Goal: Task Accomplishment & Management: Manage account settings

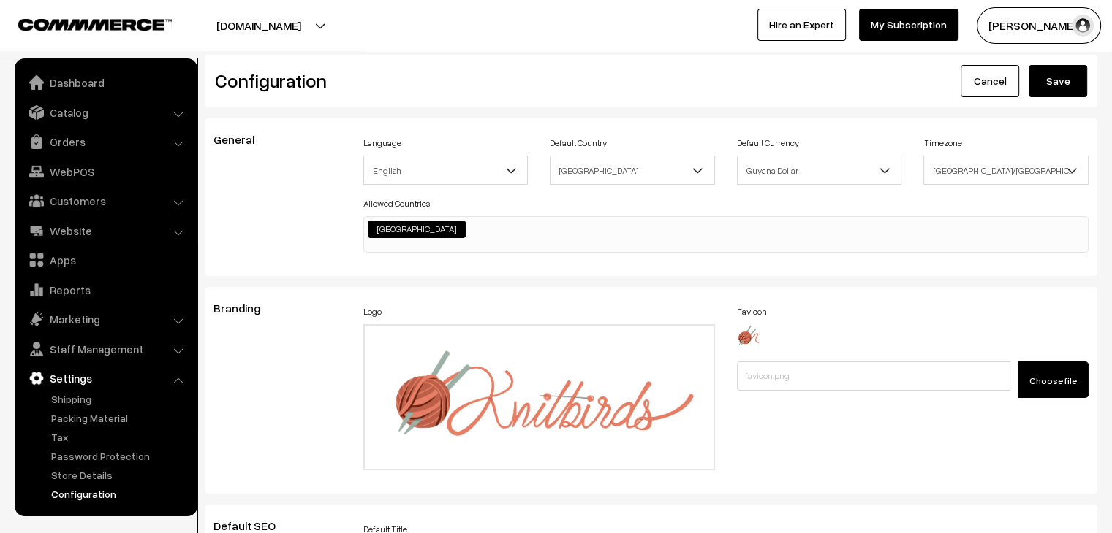
scroll to position [1120, 0]
click at [87, 153] on link "Orders" at bounding box center [105, 142] width 174 height 26
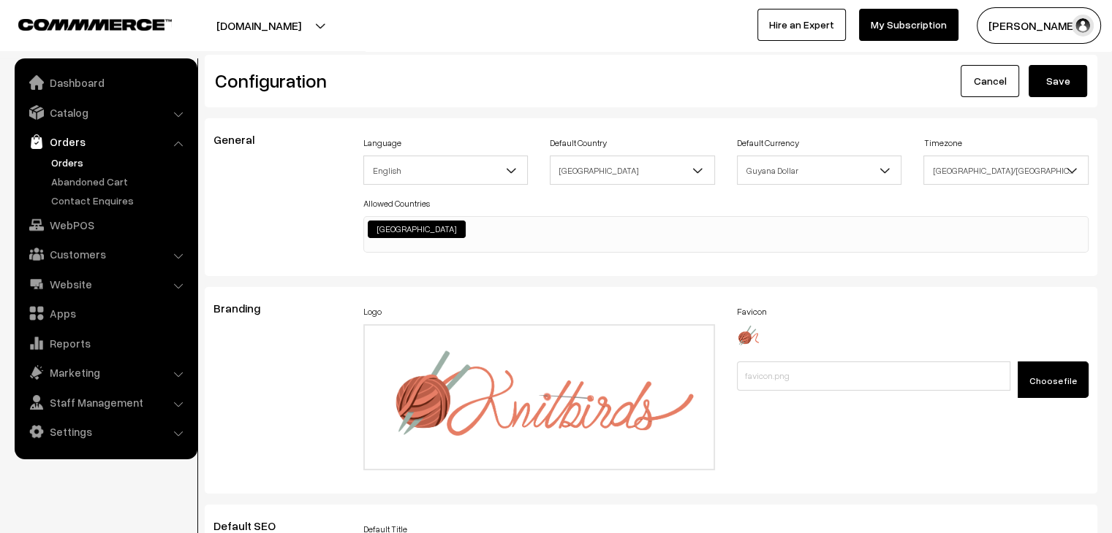
click at [61, 165] on link "Orders" at bounding box center [120, 162] width 145 height 15
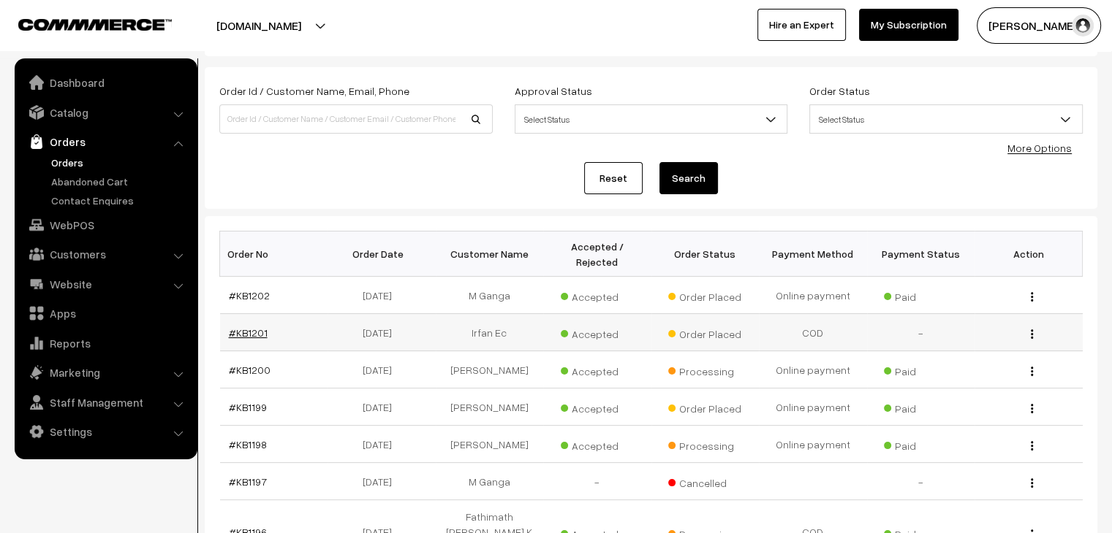
click at [250, 327] on link "#KB1201" at bounding box center [248, 333] width 39 height 12
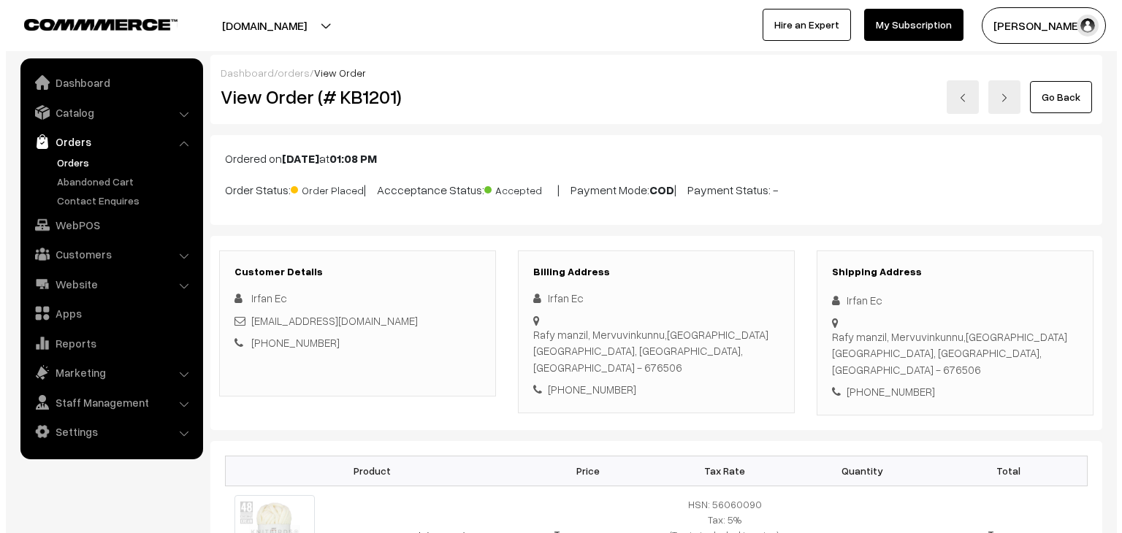
scroll to position [687, 0]
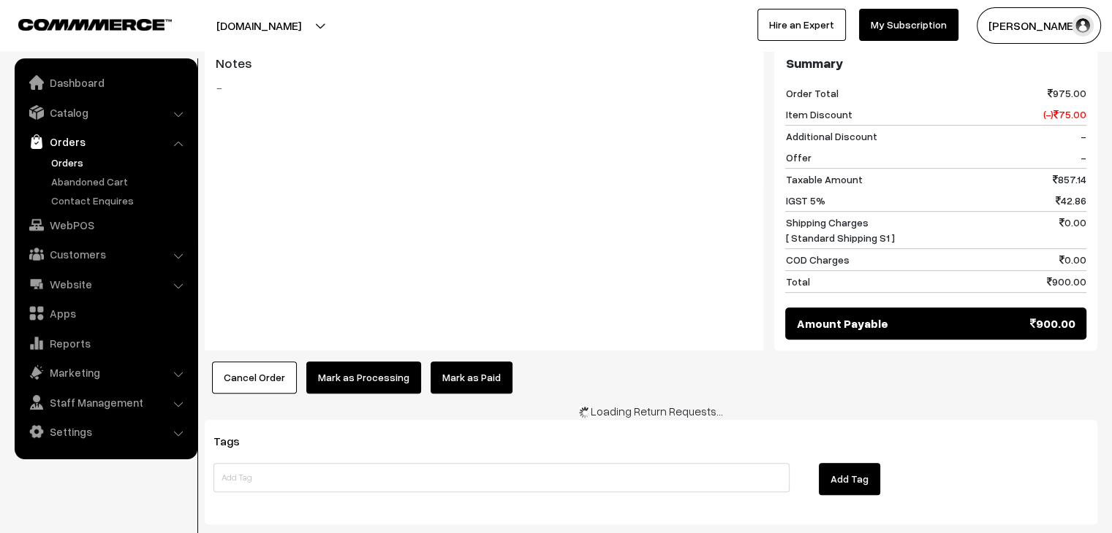
click at [471, 362] on link "Mark as Paid" at bounding box center [471, 378] width 82 height 32
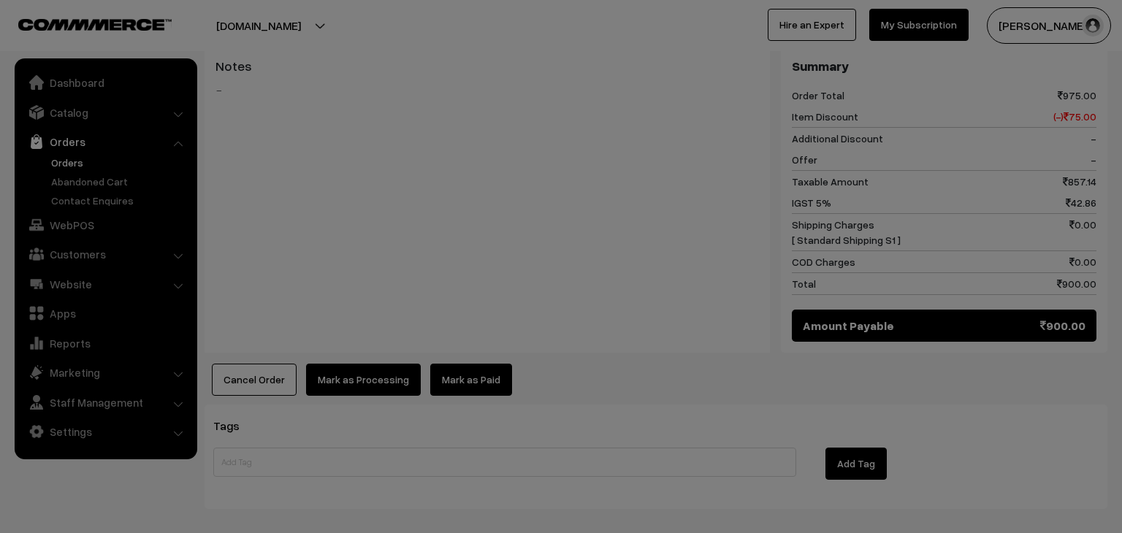
scroll to position [0, 0]
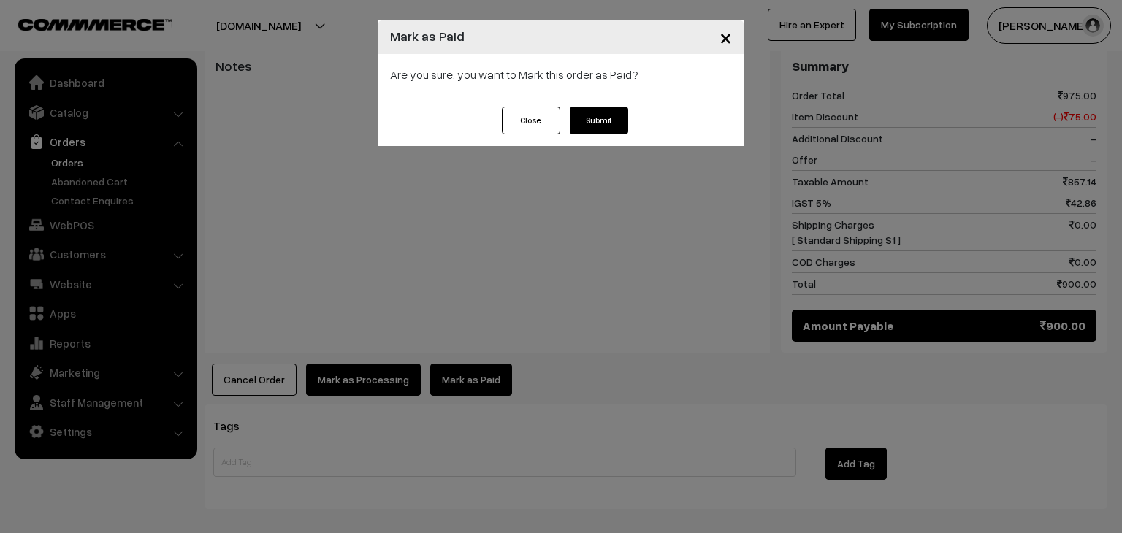
click at [605, 124] on button "Submit" at bounding box center [599, 121] width 58 height 28
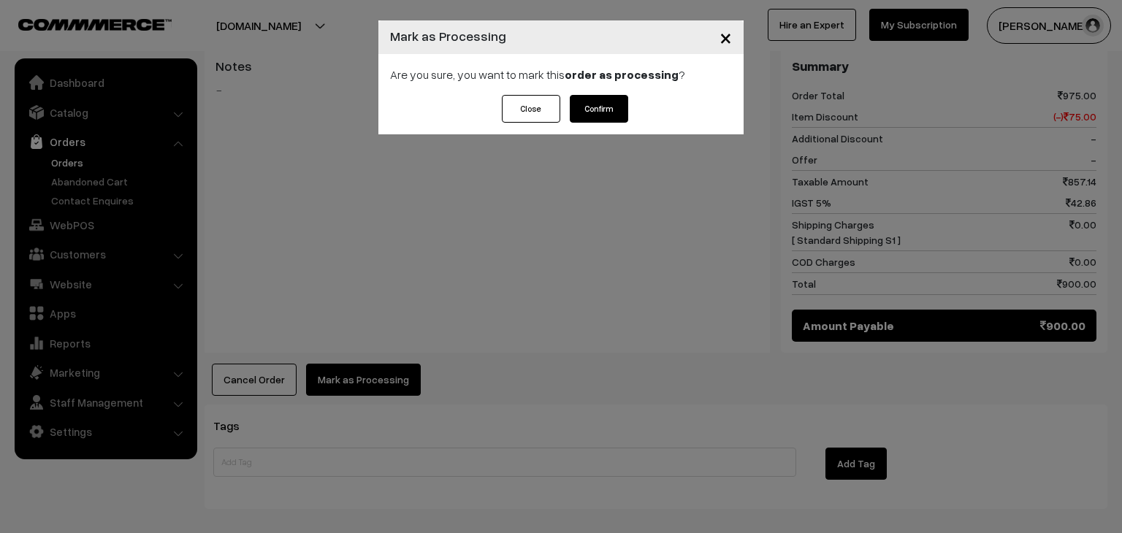
click at [601, 102] on button "Confirm" at bounding box center [599, 109] width 58 height 28
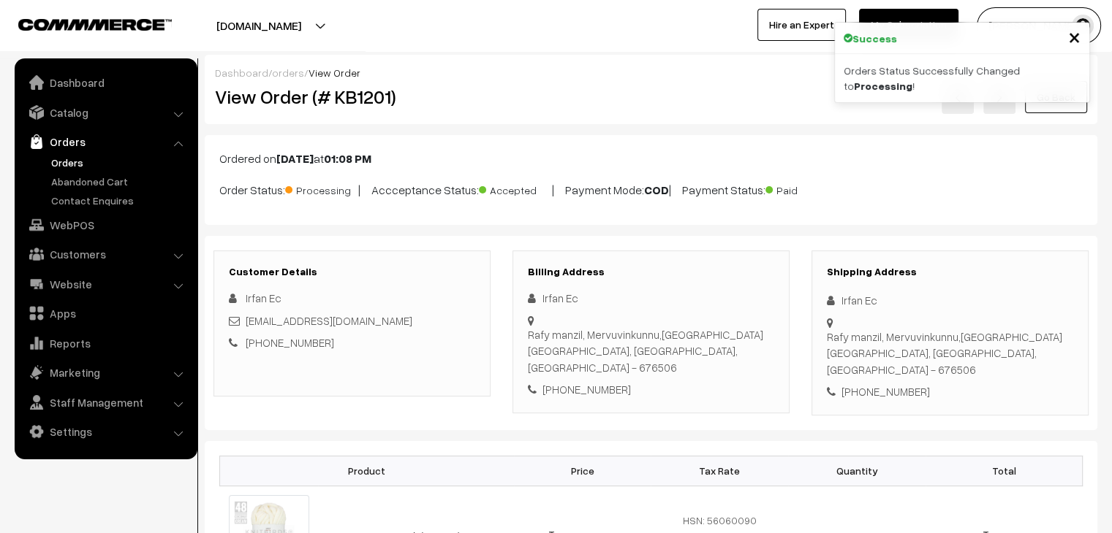
click at [66, 162] on link "Orders" at bounding box center [120, 162] width 145 height 15
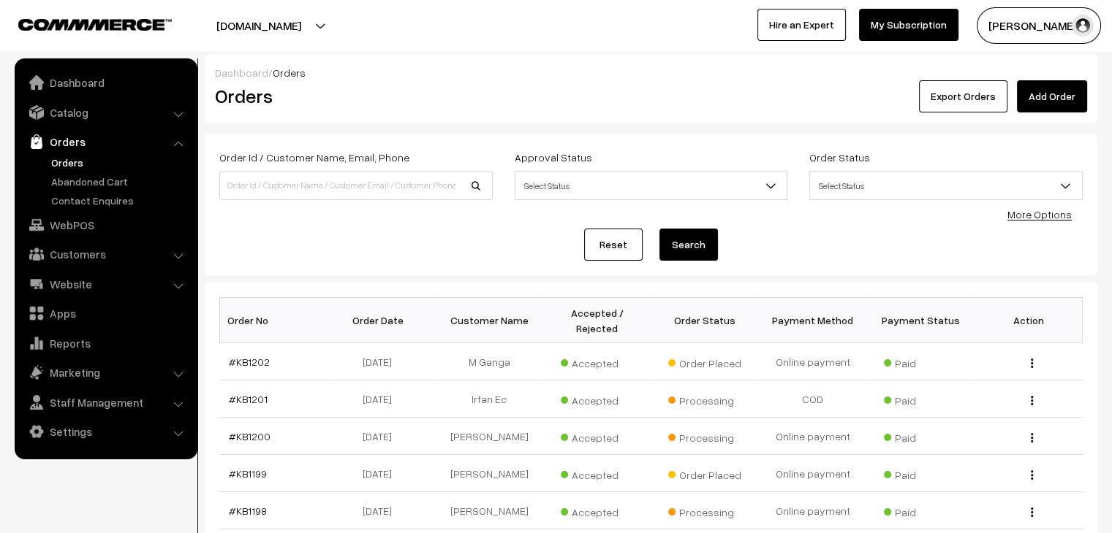
click at [73, 162] on link "Orders" at bounding box center [120, 162] width 145 height 15
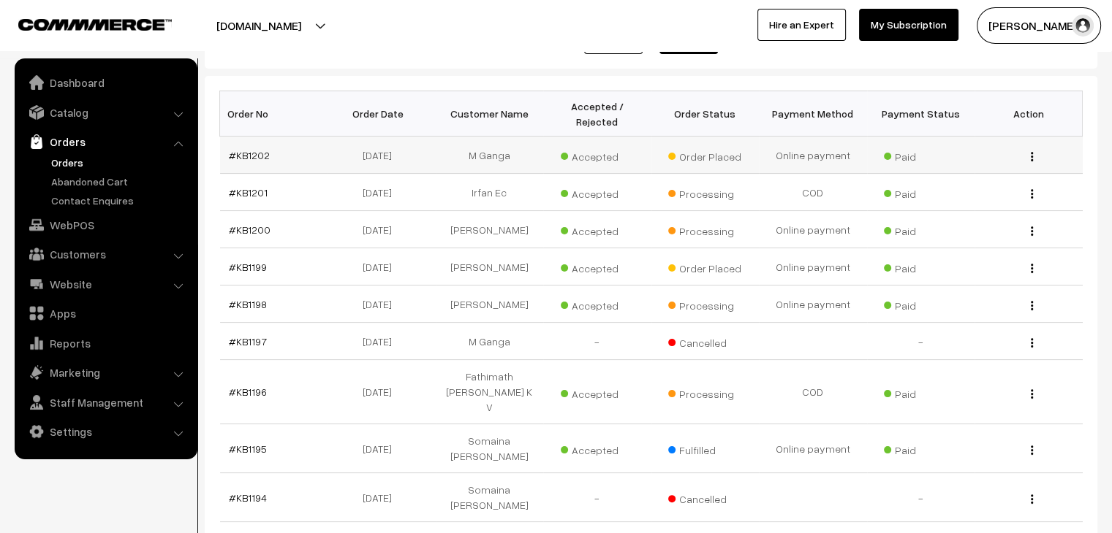
scroll to position [208, 0]
click at [240, 186] on link "#KB1201" at bounding box center [248, 192] width 39 height 12
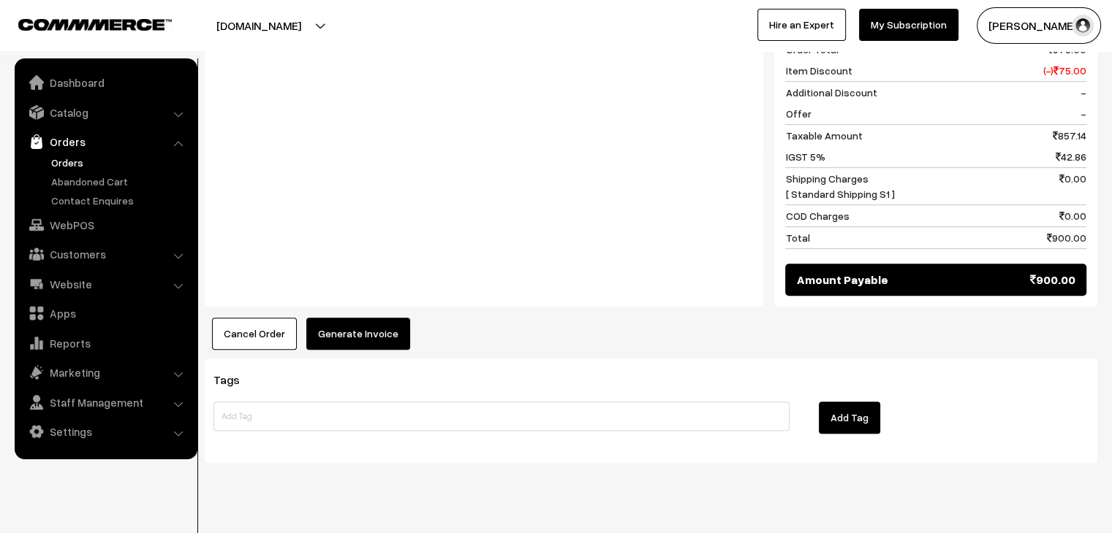
click at [353, 318] on button "Generate Invoice" at bounding box center [358, 334] width 104 height 32
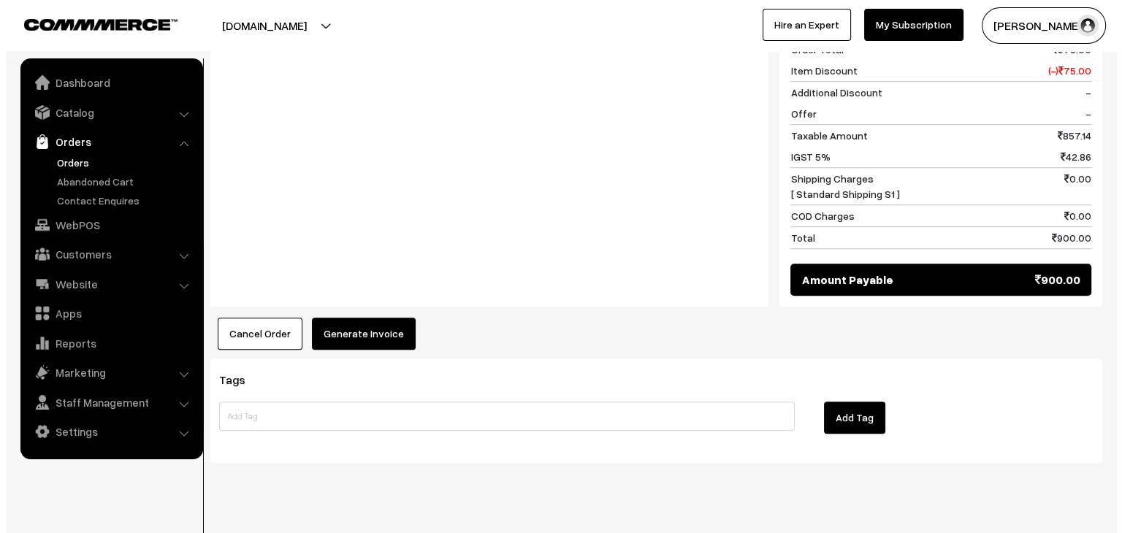
scroll to position [733, 0]
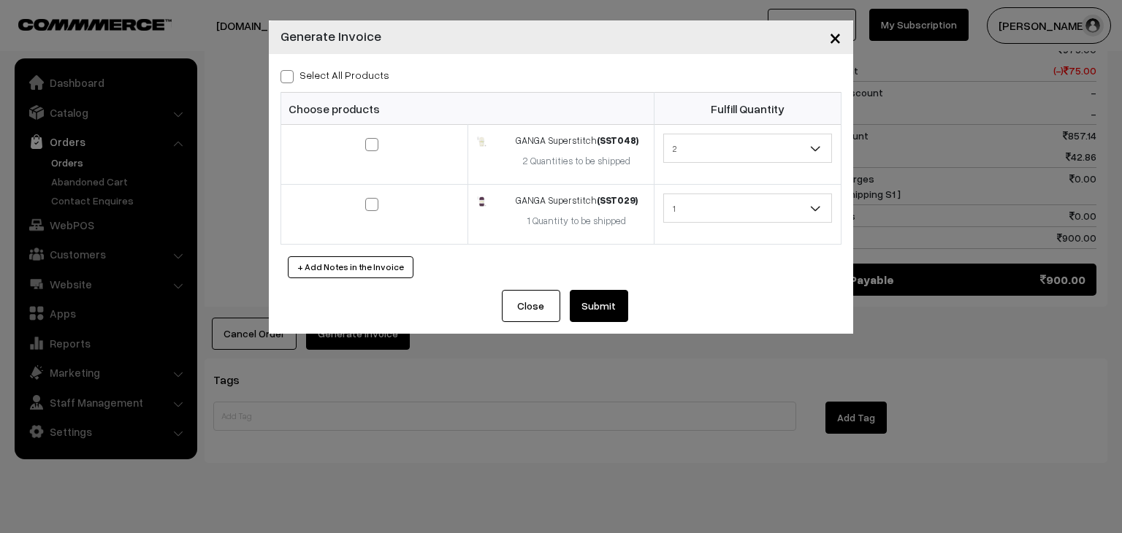
click at [352, 72] on label "Select All Products" at bounding box center [335, 74] width 109 height 15
click at [290, 72] on input "Select All Products" at bounding box center [286, 74] width 10 height 10
checkbox input "true"
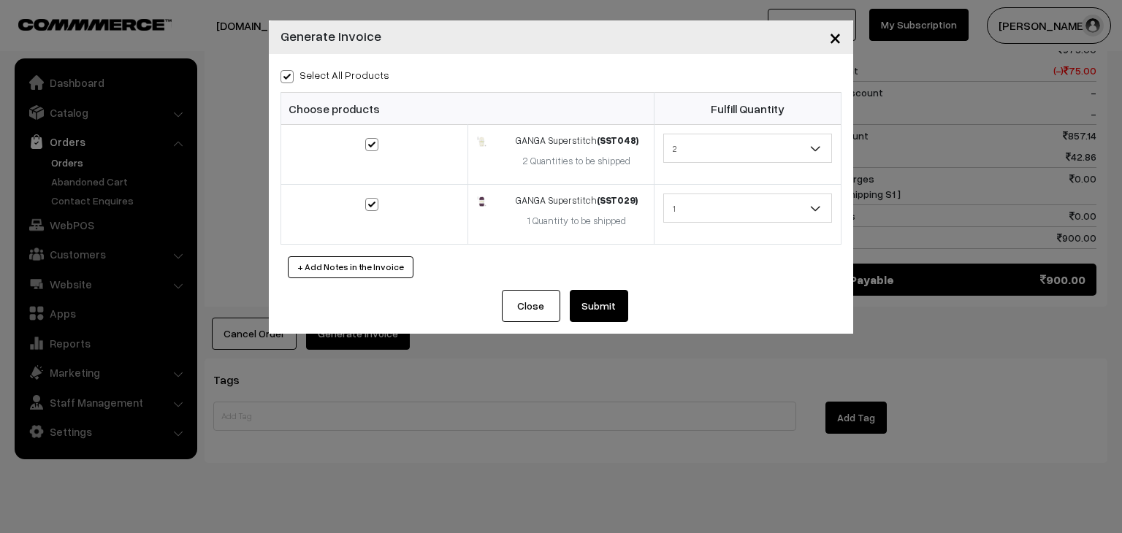
click at [588, 308] on button "Submit" at bounding box center [599, 306] width 58 height 32
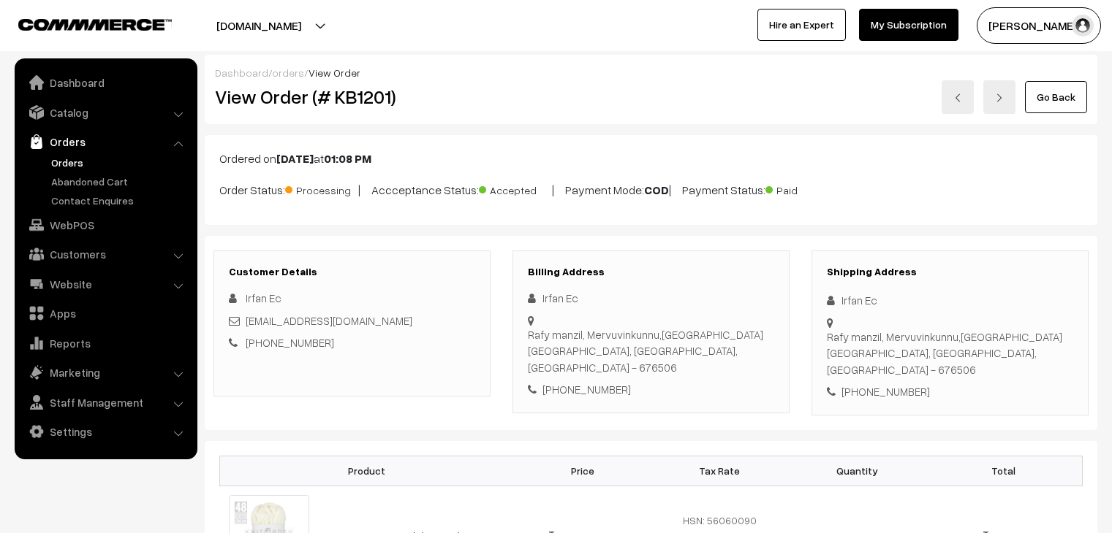
scroll to position [731, 0]
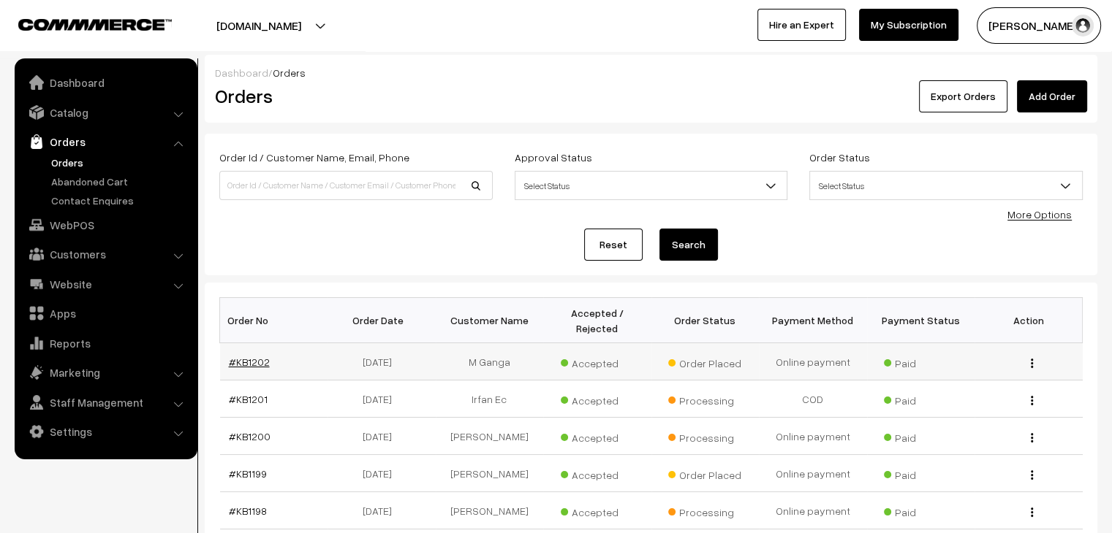
click at [257, 356] on link "#KB1202" at bounding box center [249, 362] width 41 height 12
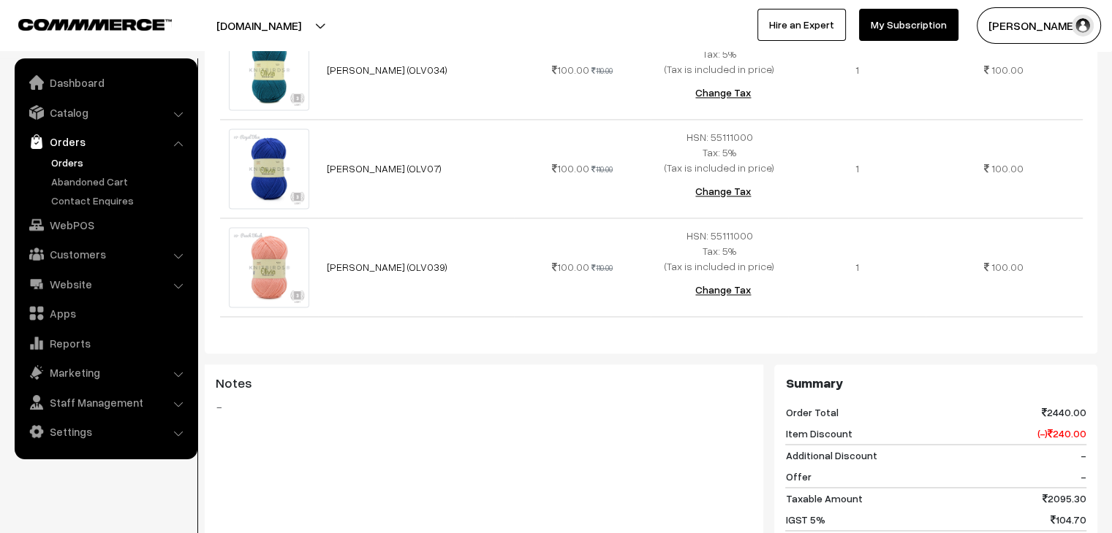
scroll to position [2540, 0]
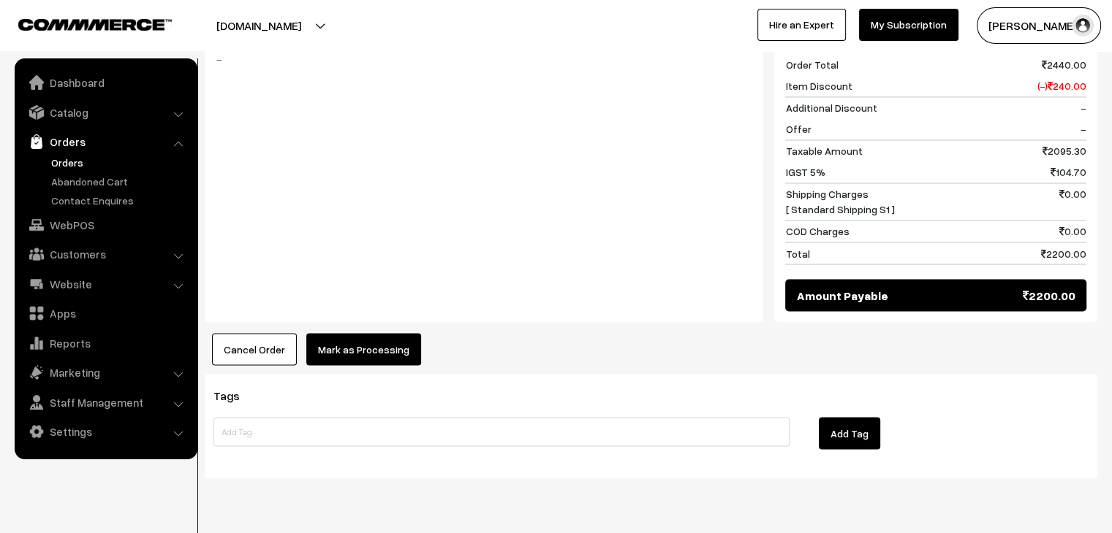
click at [368, 333] on button "Mark as Processing" at bounding box center [363, 349] width 115 height 32
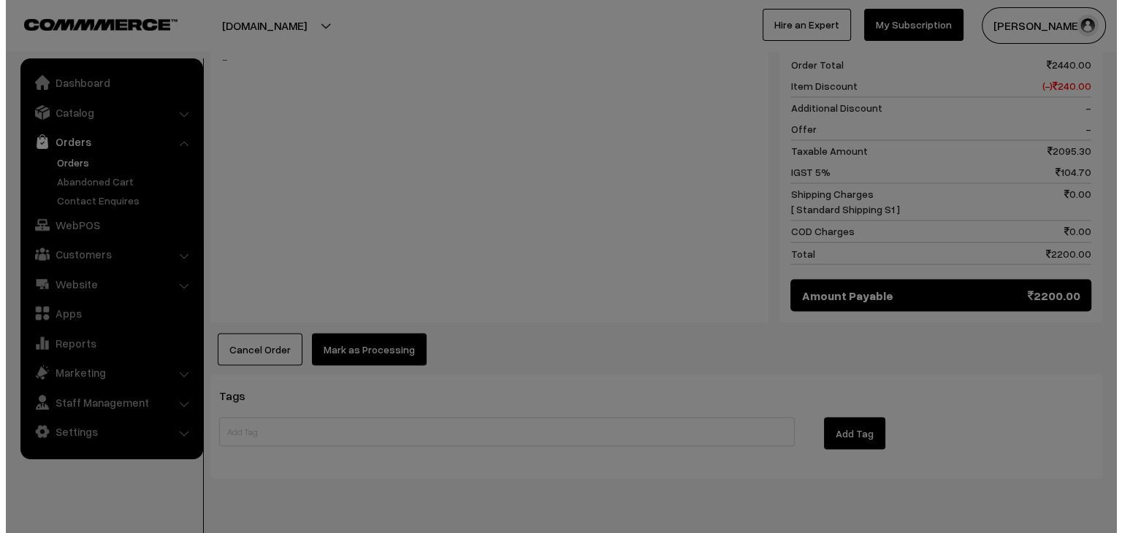
scroll to position [2567, 0]
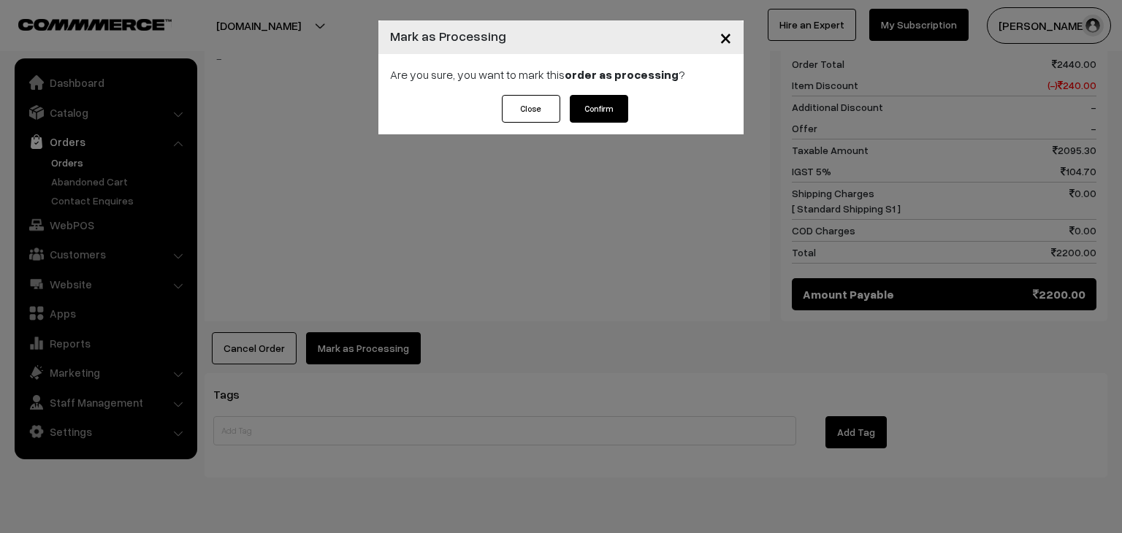
click at [622, 118] on button "Confirm" at bounding box center [599, 109] width 58 height 28
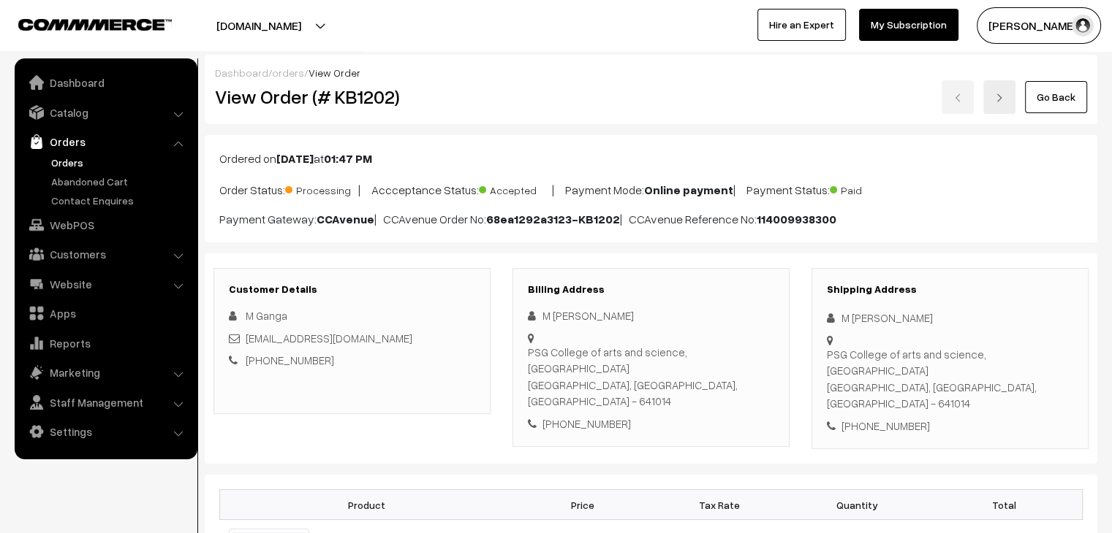
click at [70, 159] on link "Orders" at bounding box center [120, 162] width 145 height 15
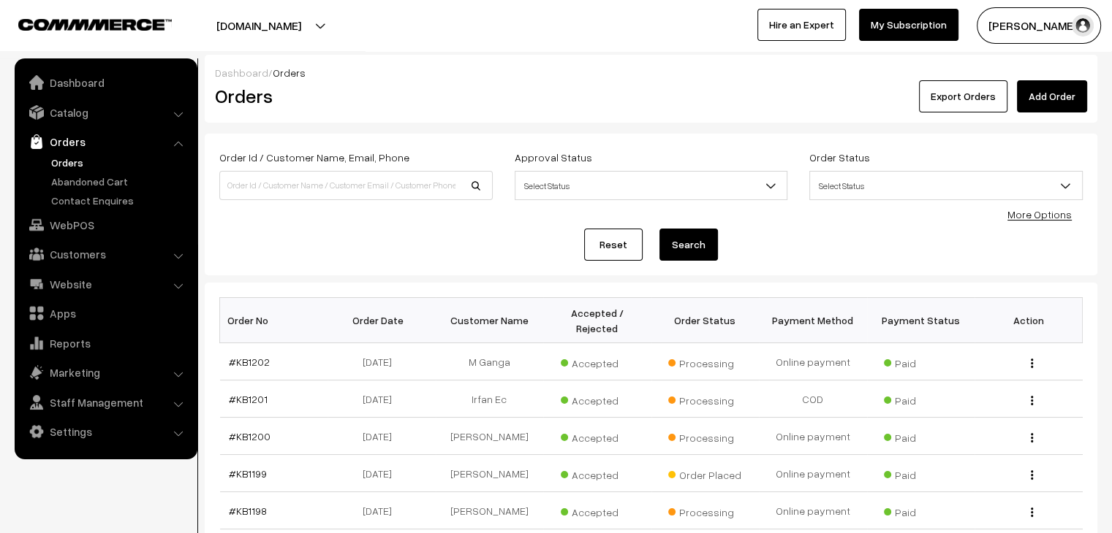
click at [59, 167] on link "Orders" at bounding box center [120, 162] width 145 height 15
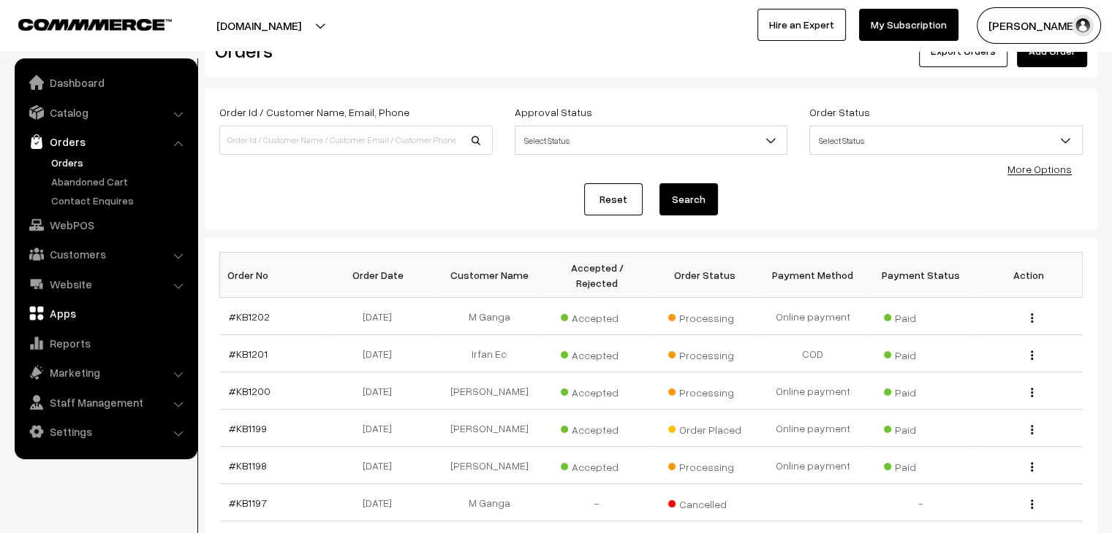
scroll to position [146, 0]
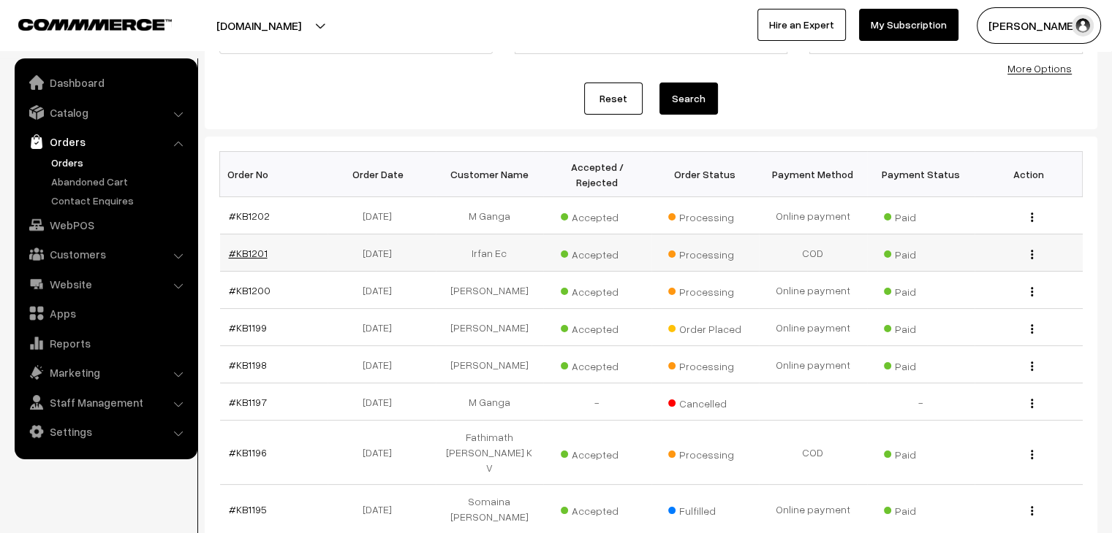
click at [235, 247] on link "#KB1201" at bounding box center [248, 253] width 39 height 12
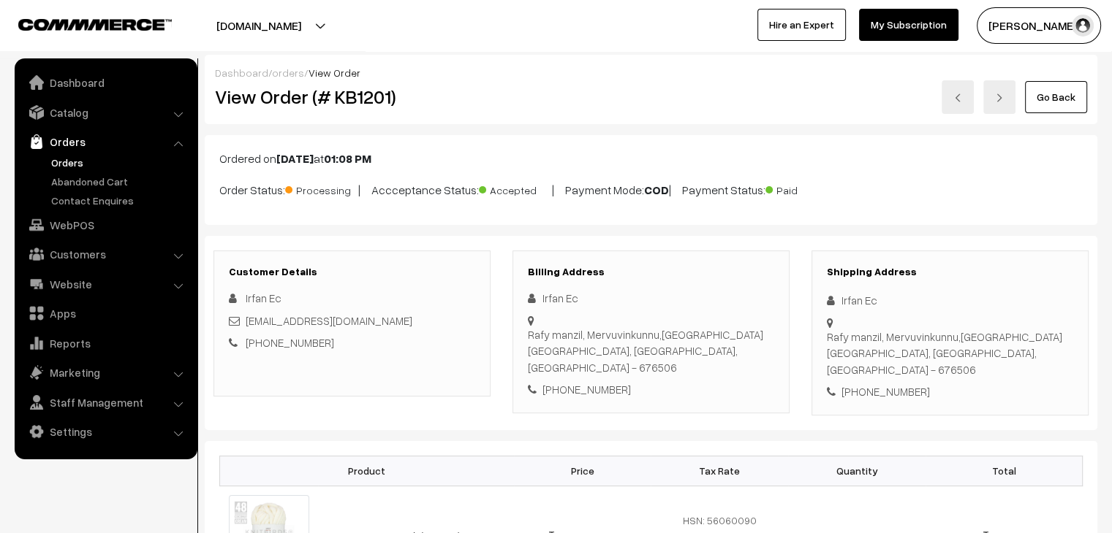
click at [77, 159] on link "Orders" at bounding box center [120, 162] width 145 height 15
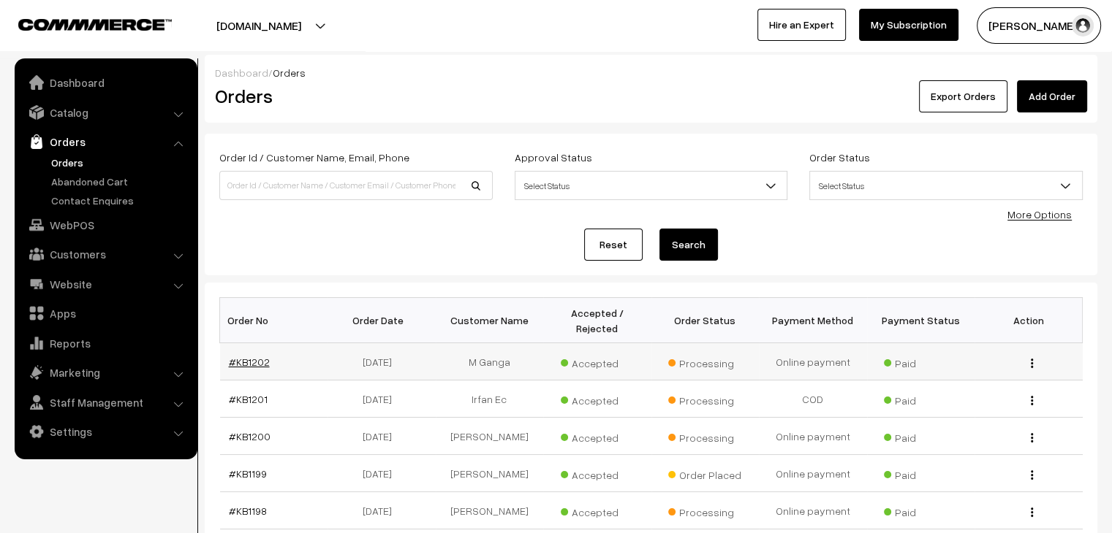
click at [259, 356] on link "#KB1202" at bounding box center [249, 362] width 41 height 12
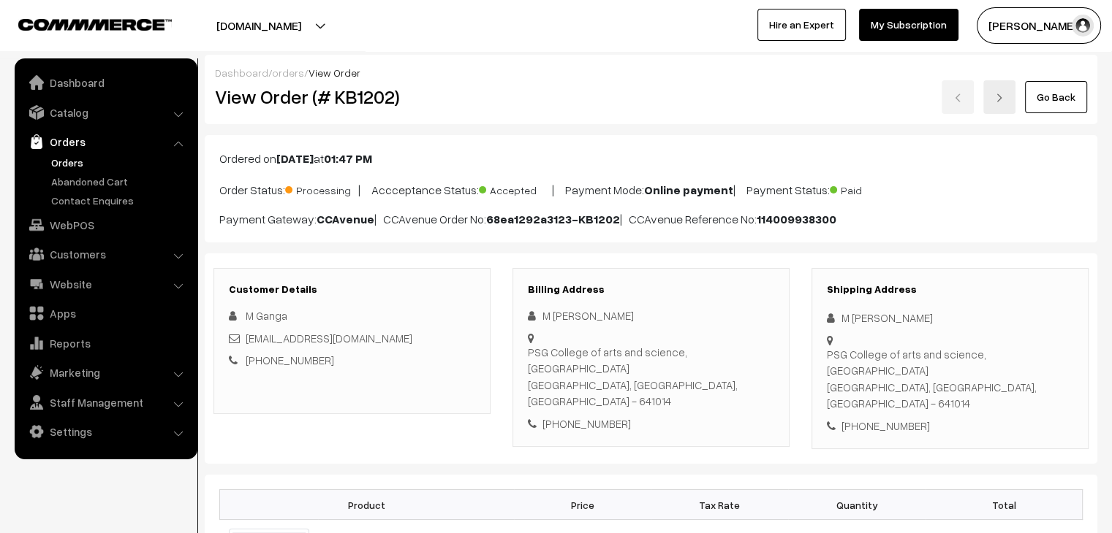
click at [80, 164] on link "Orders" at bounding box center [120, 162] width 145 height 15
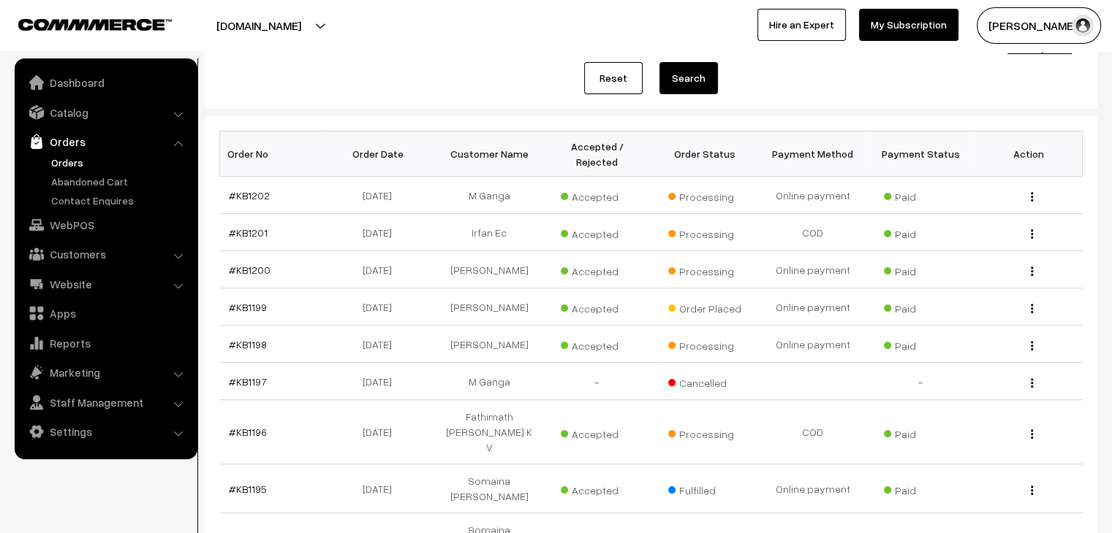
scroll to position [219, 0]
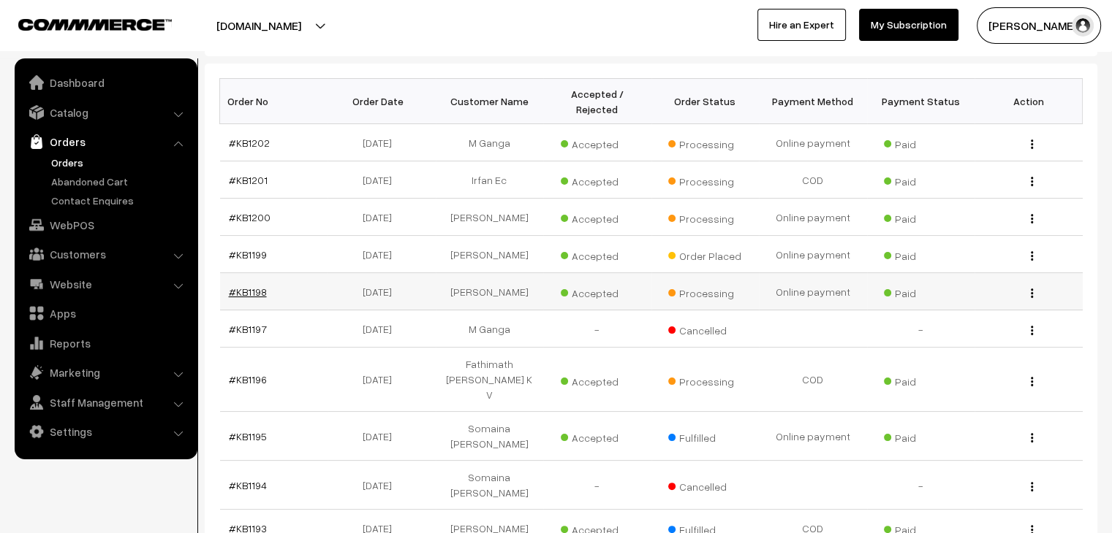
click at [231, 286] on link "#KB1198" at bounding box center [248, 292] width 38 height 12
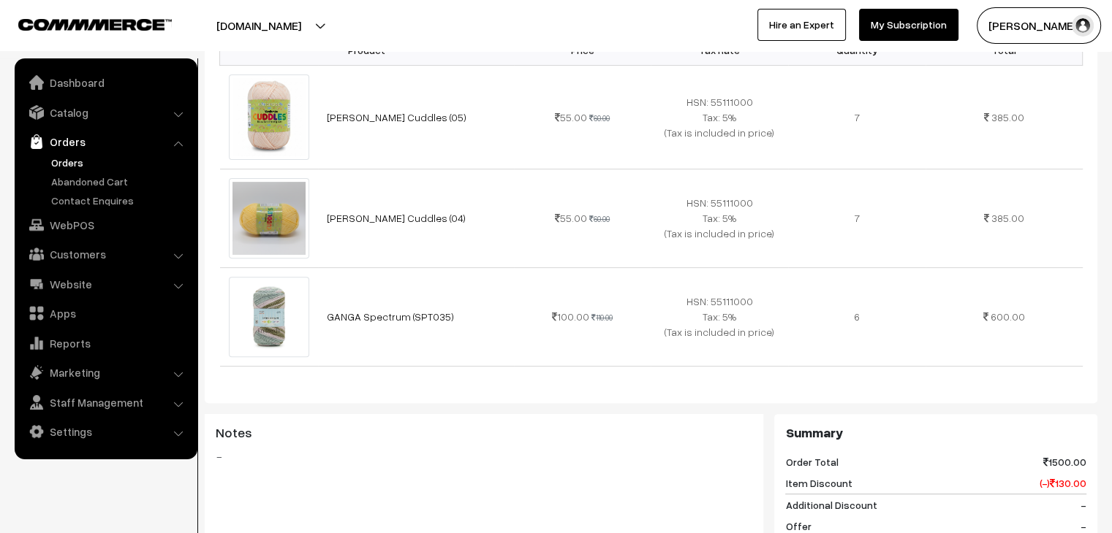
click at [70, 164] on link "Orders" at bounding box center [120, 162] width 145 height 15
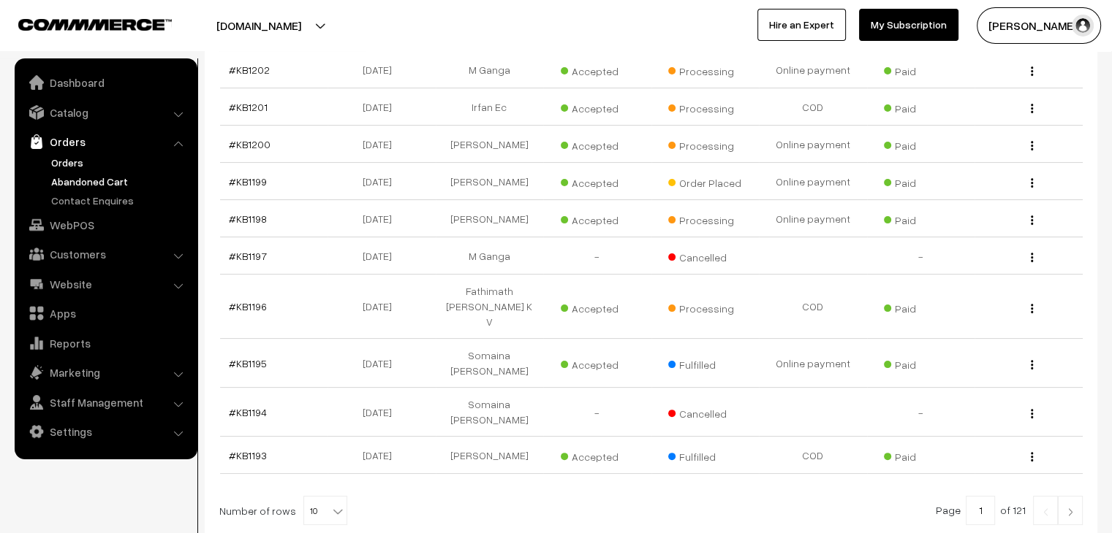
click at [80, 184] on link "Abandoned Cart" at bounding box center [120, 181] width 145 height 15
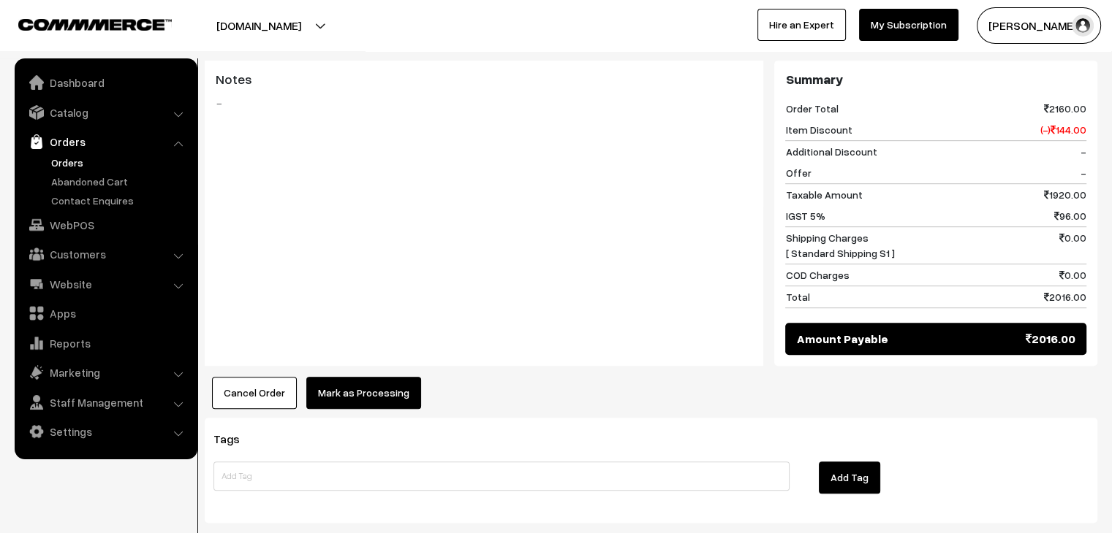
click at [386, 377] on button "Mark as Processing" at bounding box center [363, 393] width 115 height 32
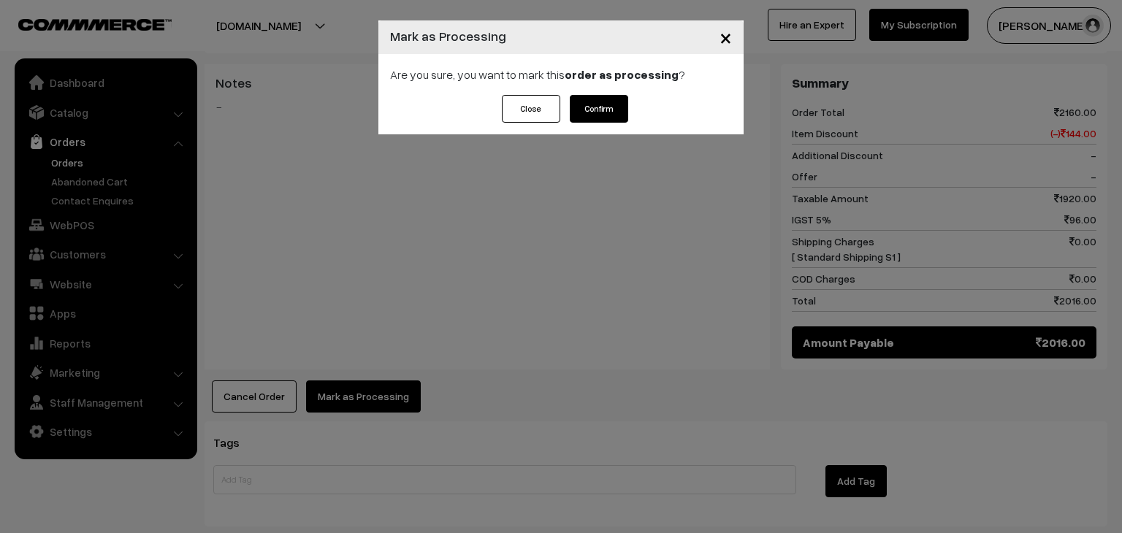
click at [599, 100] on button "Confirm" at bounding box center [599, 109] width 58 height 28
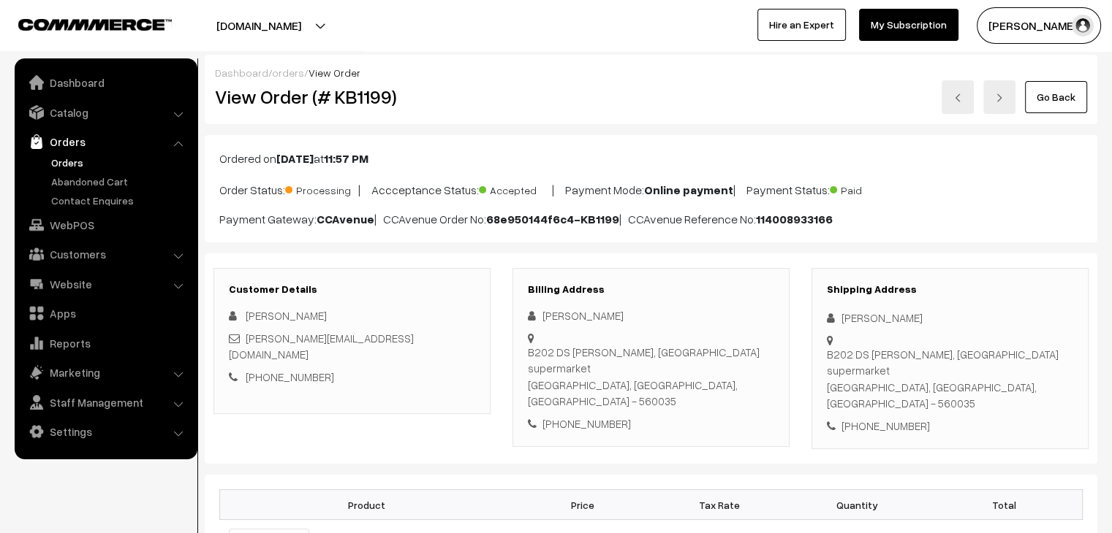
click at [58, 161] on link "Orders" at bounding box center [120, 162] width 145 height 15
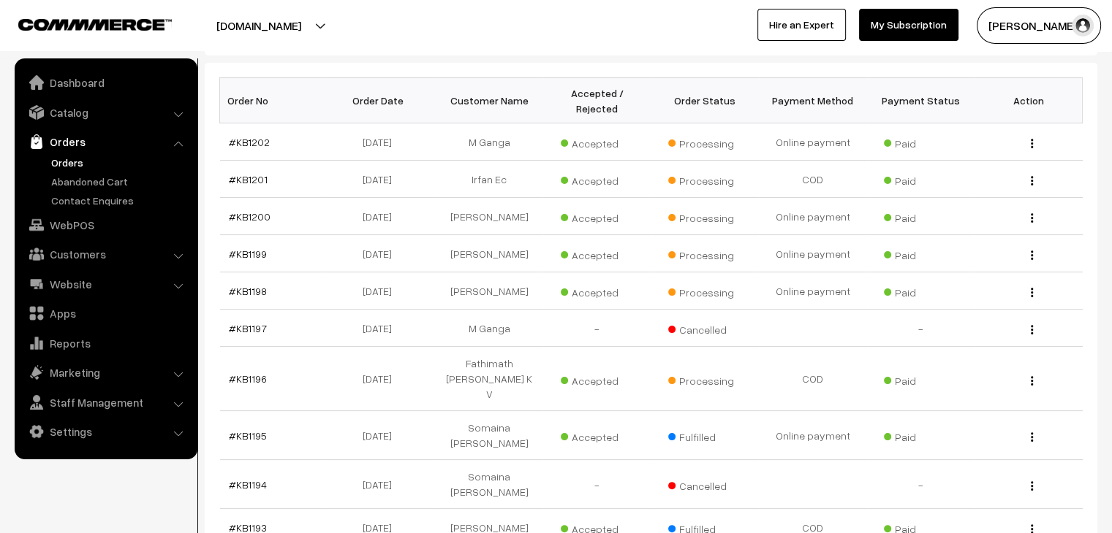
scroll to position [219, 0]
click at [240, 248] on link "#KB1199" at bounding box center [248, 254] width 38 height 12
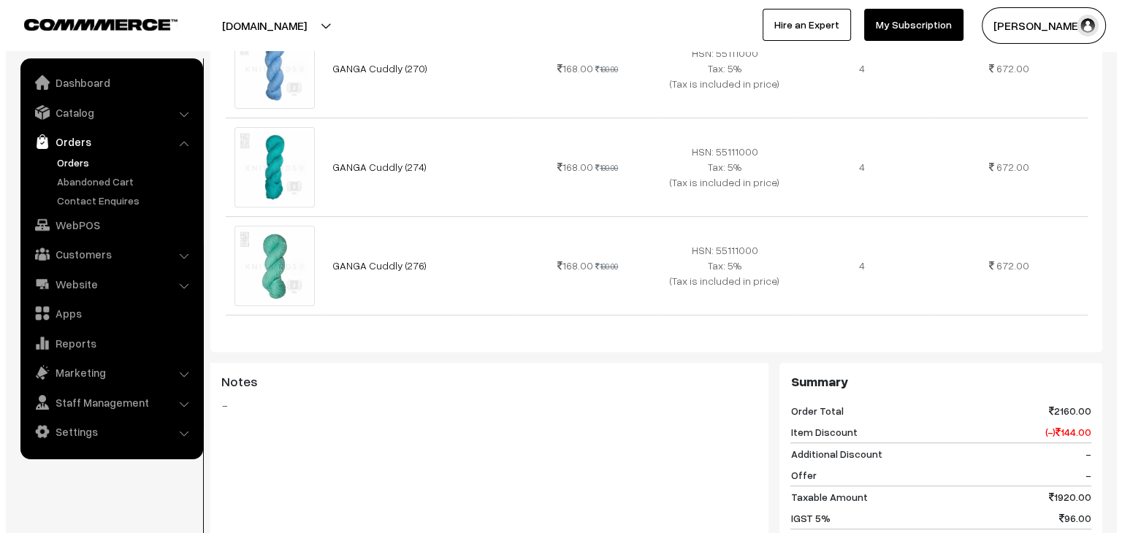
scroll to position [804, 0]
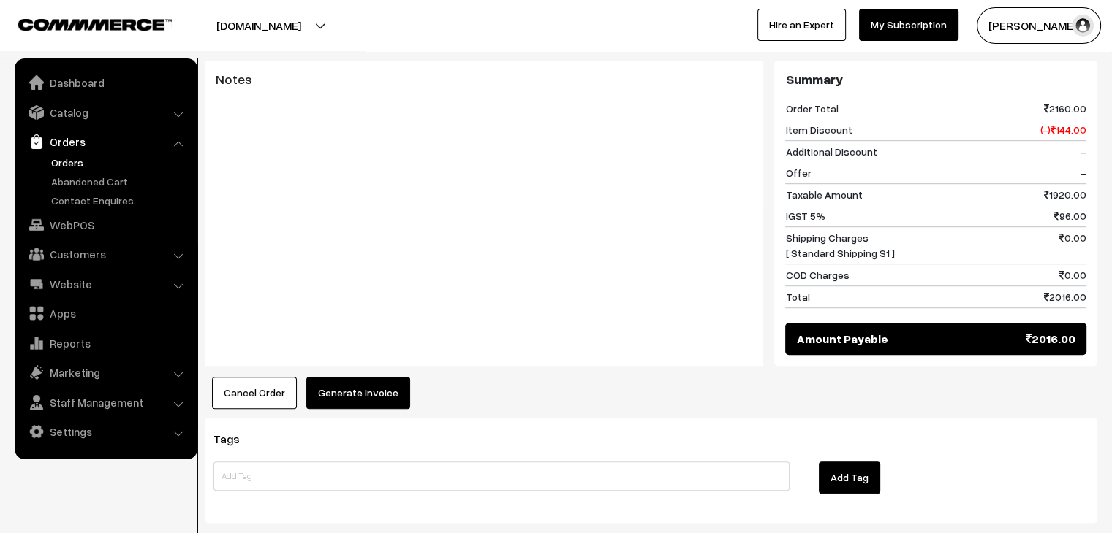
click at [349, 377] on button "Generate Invoice" at bounding box center [358, 393] width 104 height 32
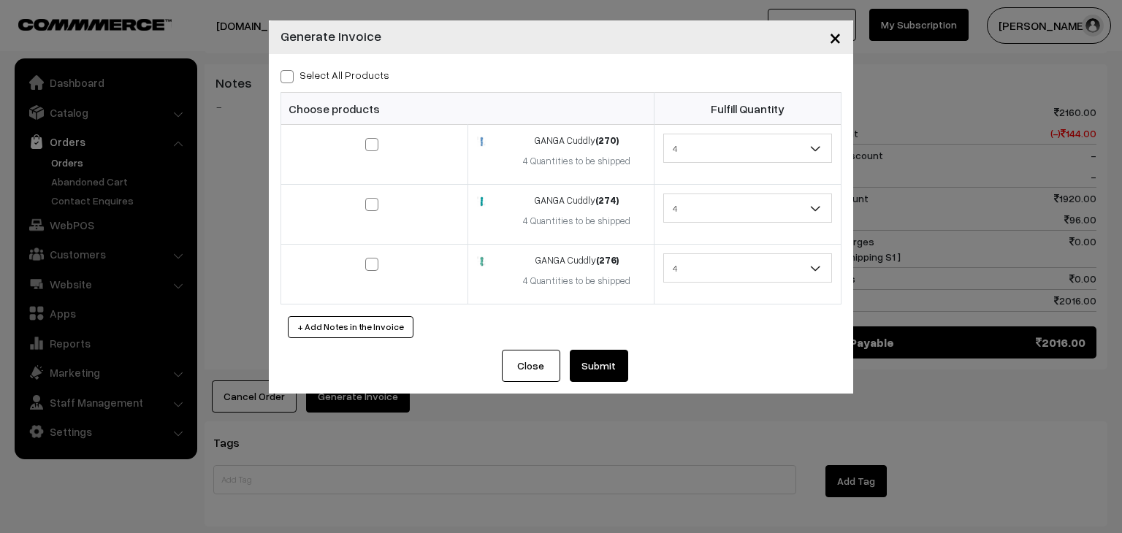
click at [351, 78] on label "Select All Products" at bounding box center [335, 74] width 109 height 15
click at [290, 78] on input "Select All Products" at bounding box center [286, 74] width 10 height 10
checkbox input "true"
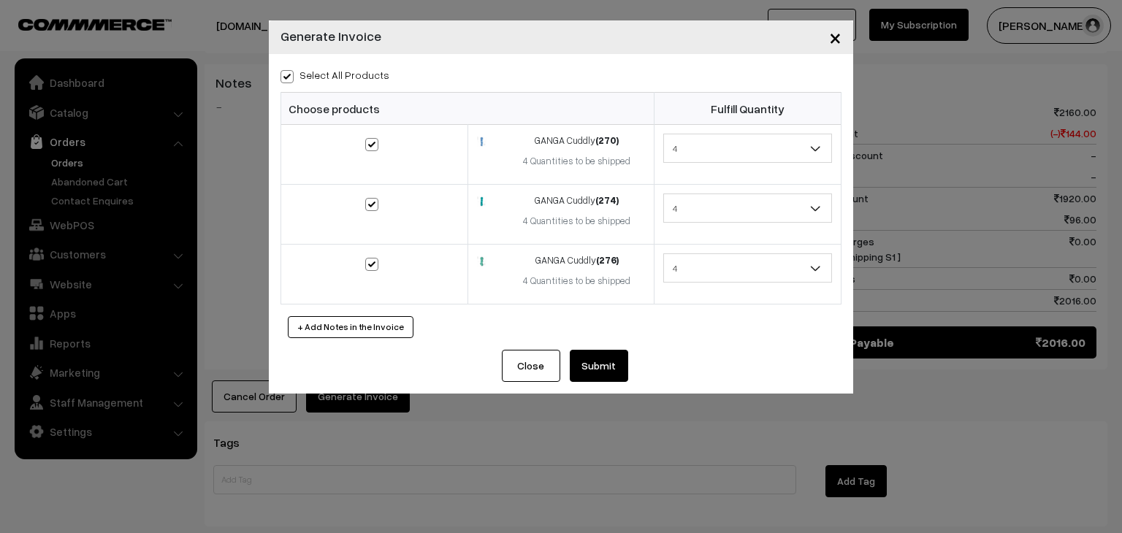
checkbox input "true"
click at [596, 360] on button "Submit" at bounding box center [599, 366] width 58 height 32
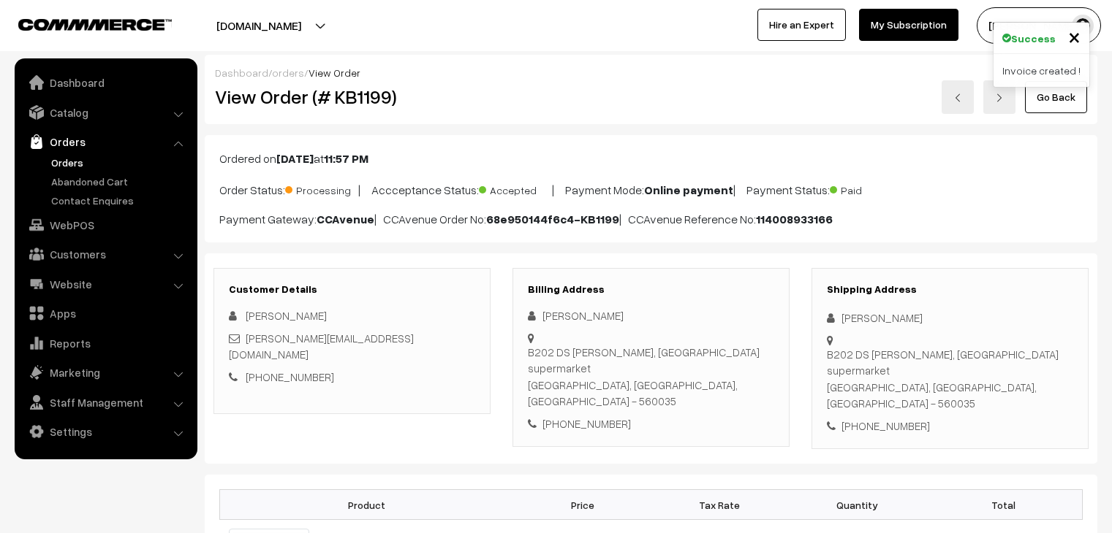
scroll to position [804, 0]
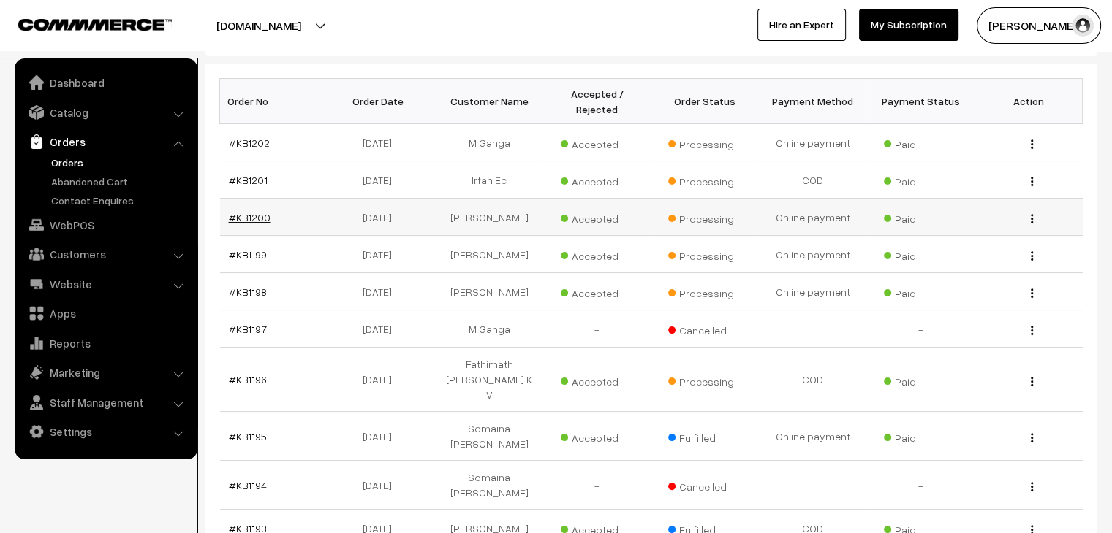
click at [238, 211] on link "#KB1200" at bounding box center [250, 217] width 42 height 12
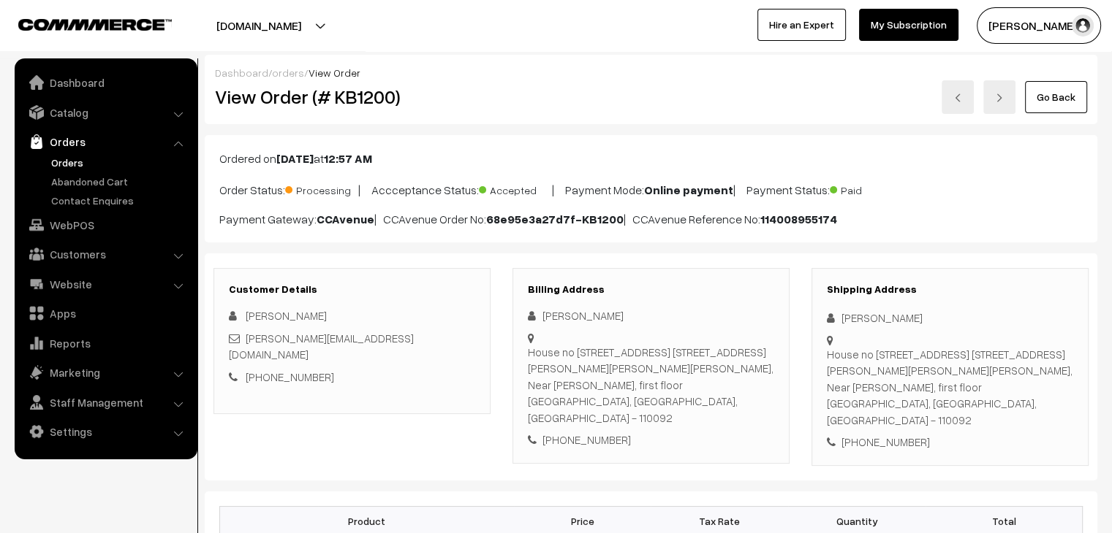
click at [56, 153] on link "Orders" at bounding box center [105, 142] width 174 height 26
click at [77, 157] on link "Orders" at bounding box center [120, 162] width 145 height 15
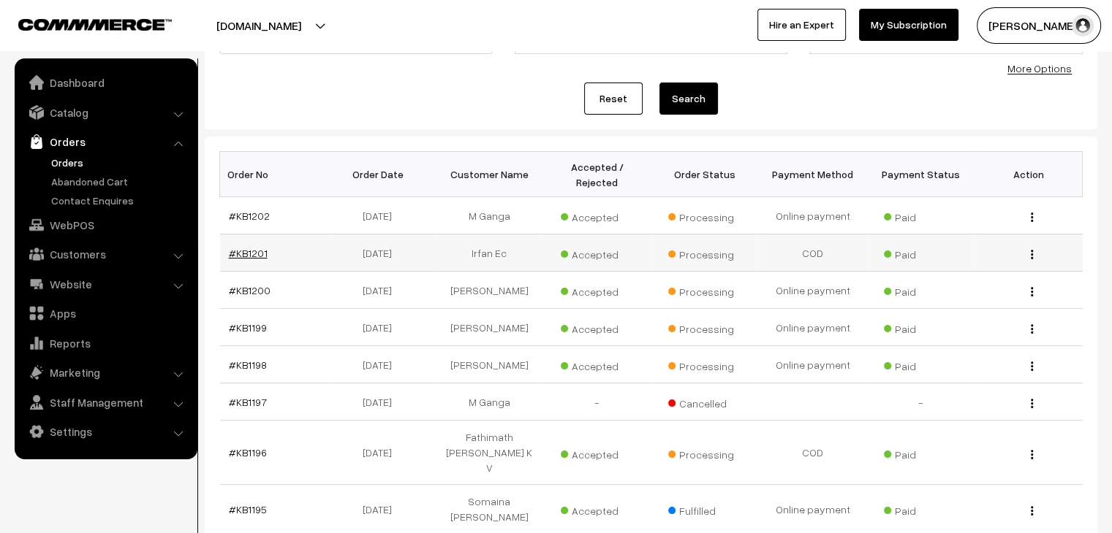
click at [230, 247] on link "#KB1201" at bounding box center [248, 253] width 39 height 12
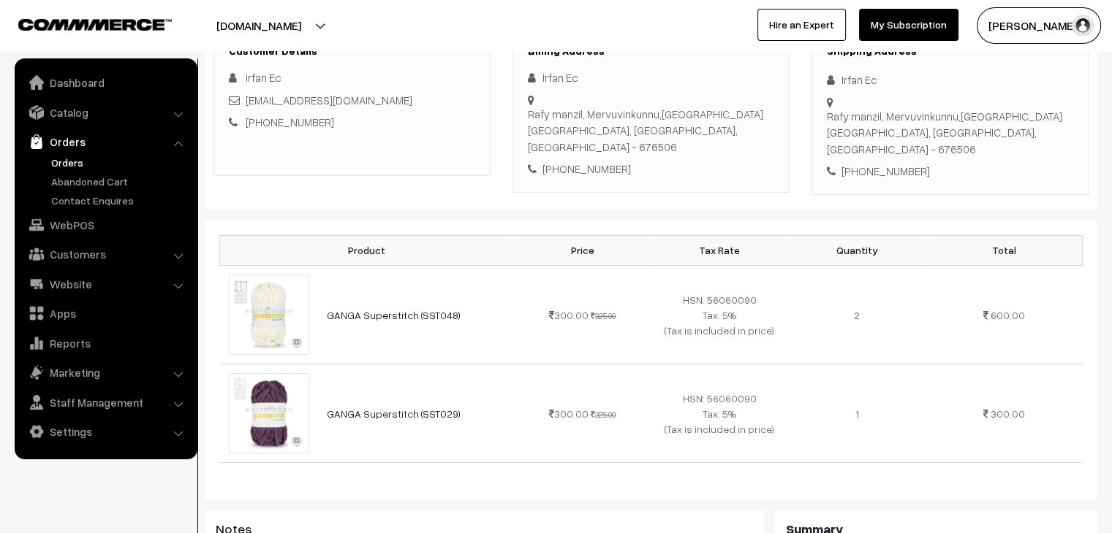
scroll to position [219, 0]
click at [72, 164] on link "Orders" at bounding box center [120, 162] width 145 height 15
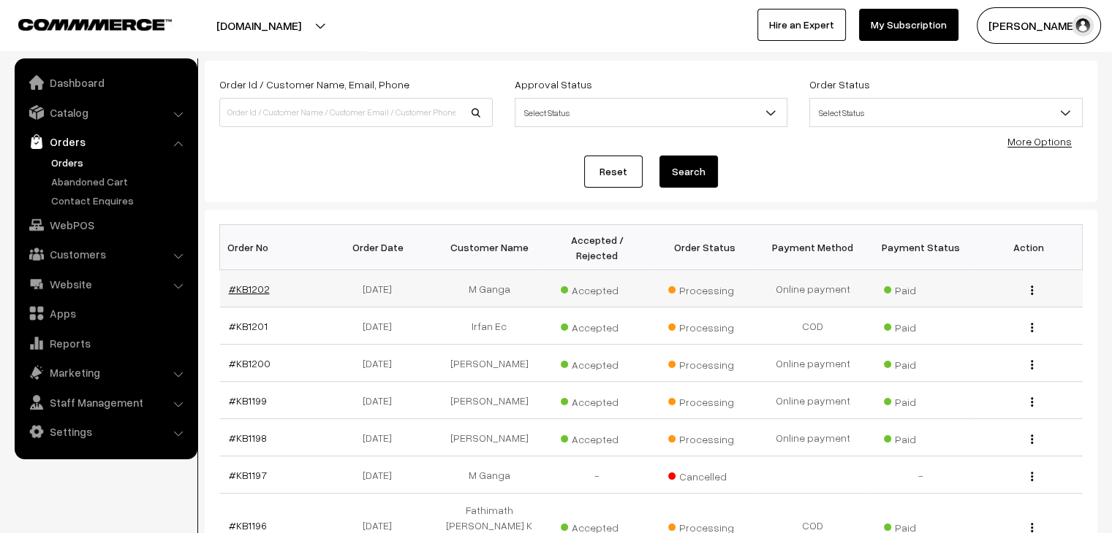
click at [237, 283] on link "#KB1202" at bounding box center [249, 289] width 41 height 12
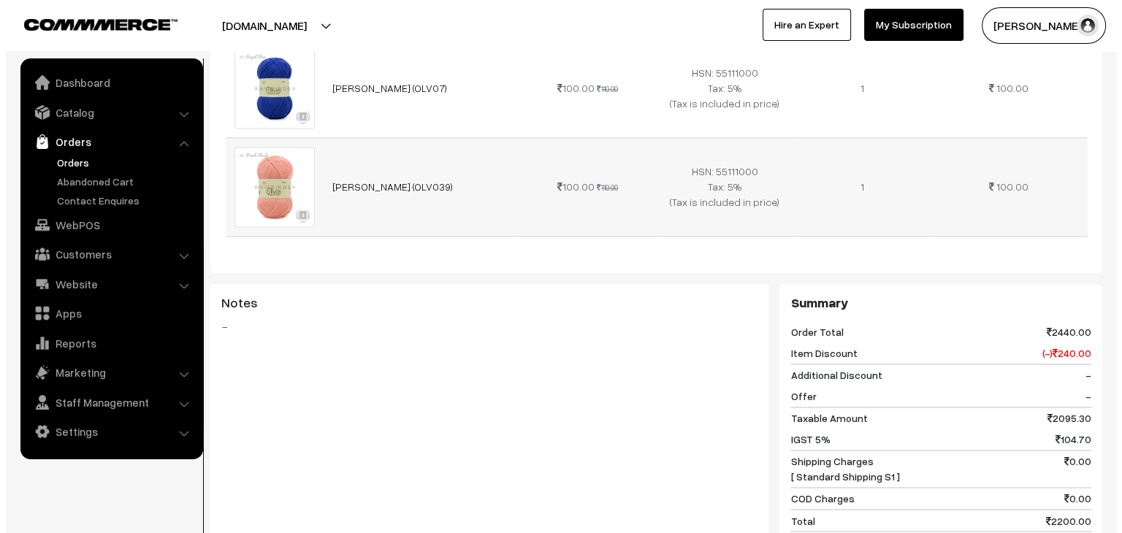
scroll to position [2485, 0]
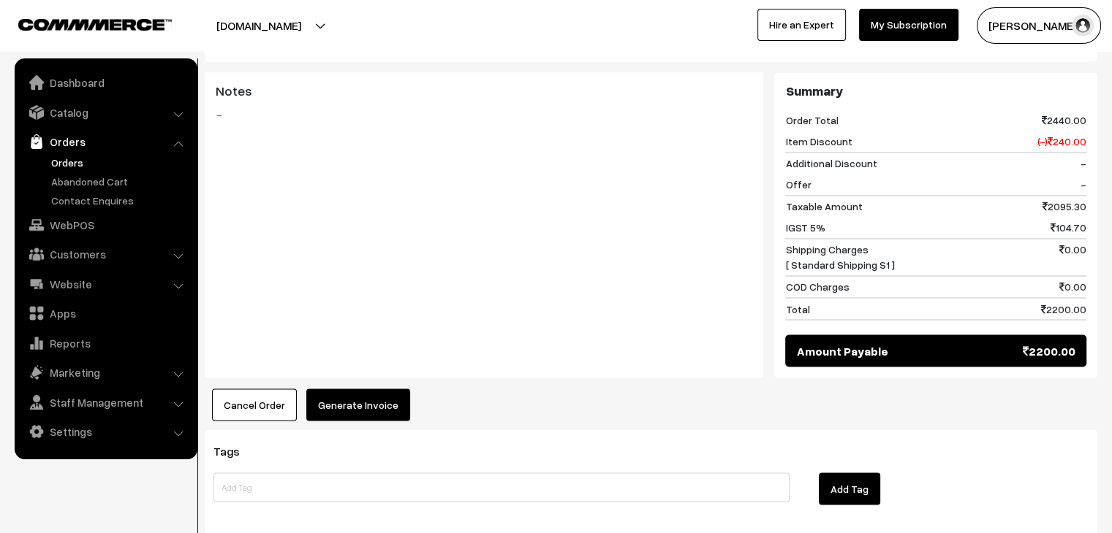
click at [348, 389] on button "Generate Invoice" at bounding box center [358, 405] width 104 height 32
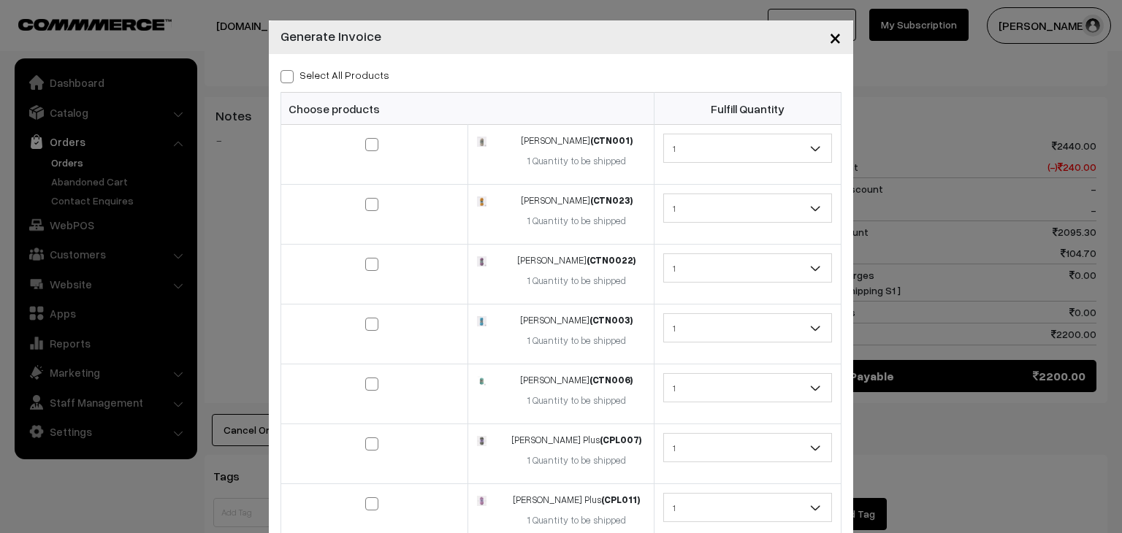
click at [347, 77] on label "Select All Products" at bounding box center [335, 74] width 109 height 15
click at [290, 77] on input "Select All Products" at bounding box center [286, 74] width 10 height 10
checkbox input "true"
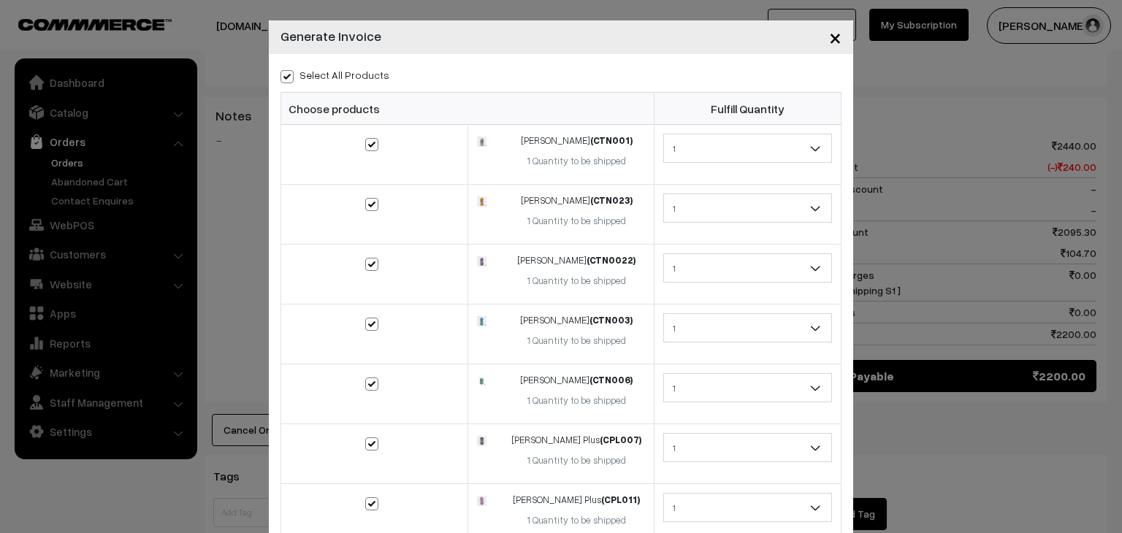
checkbox input "true"
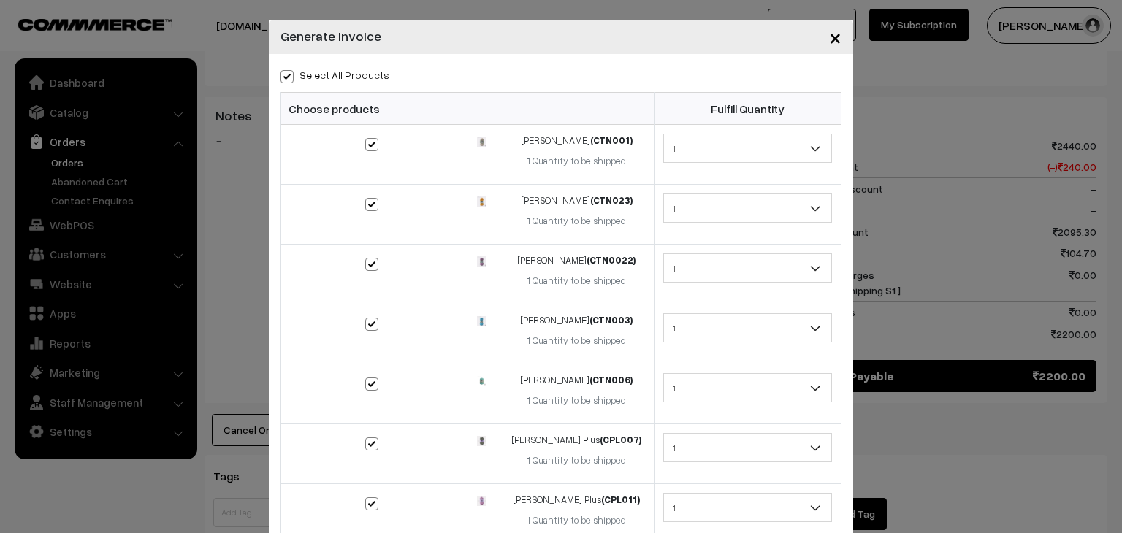
checkbox input "true"
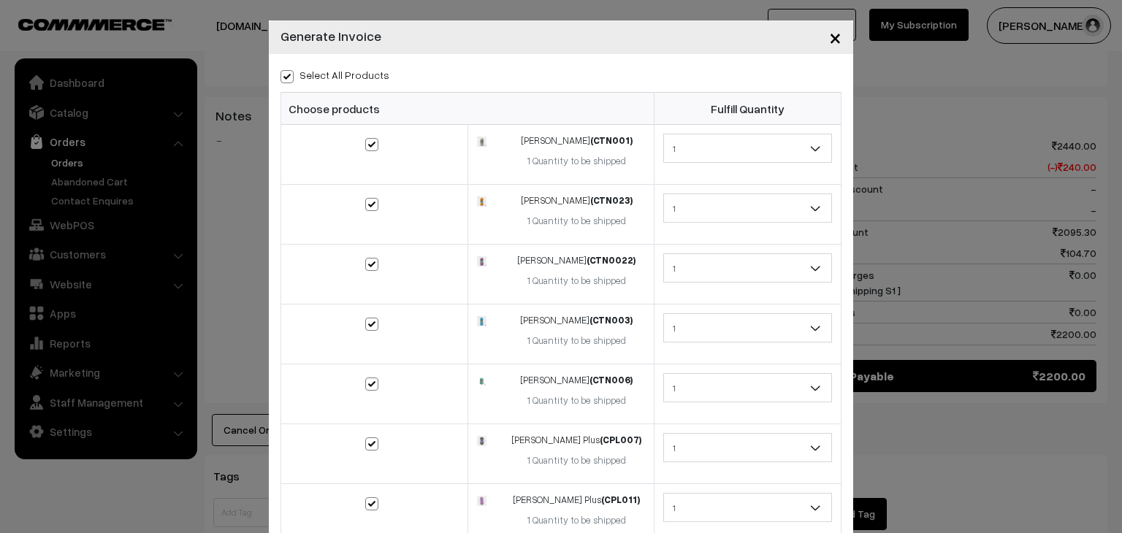
checkbox input "true"
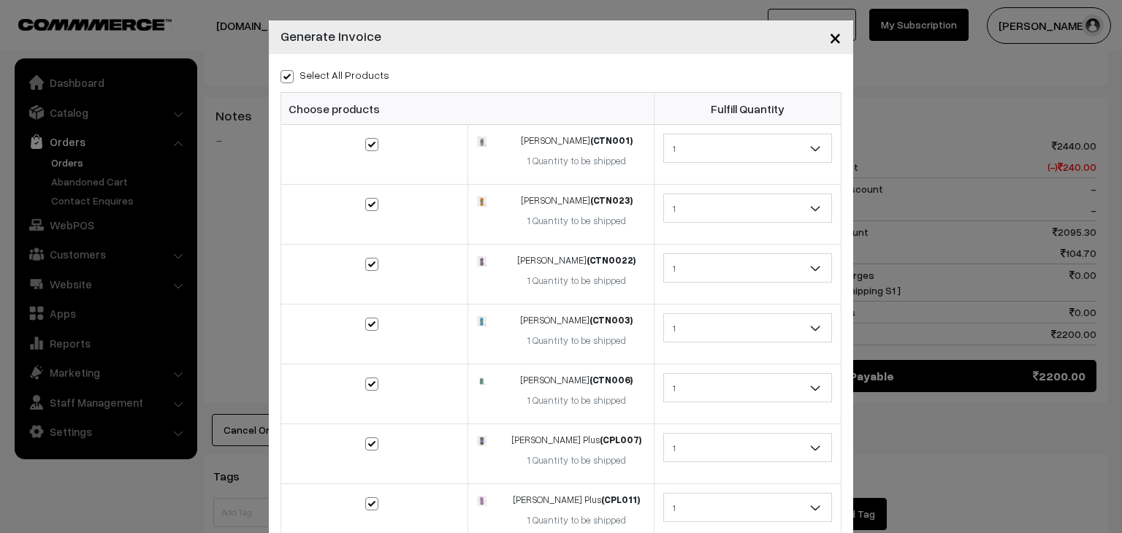
checkbox input "true"
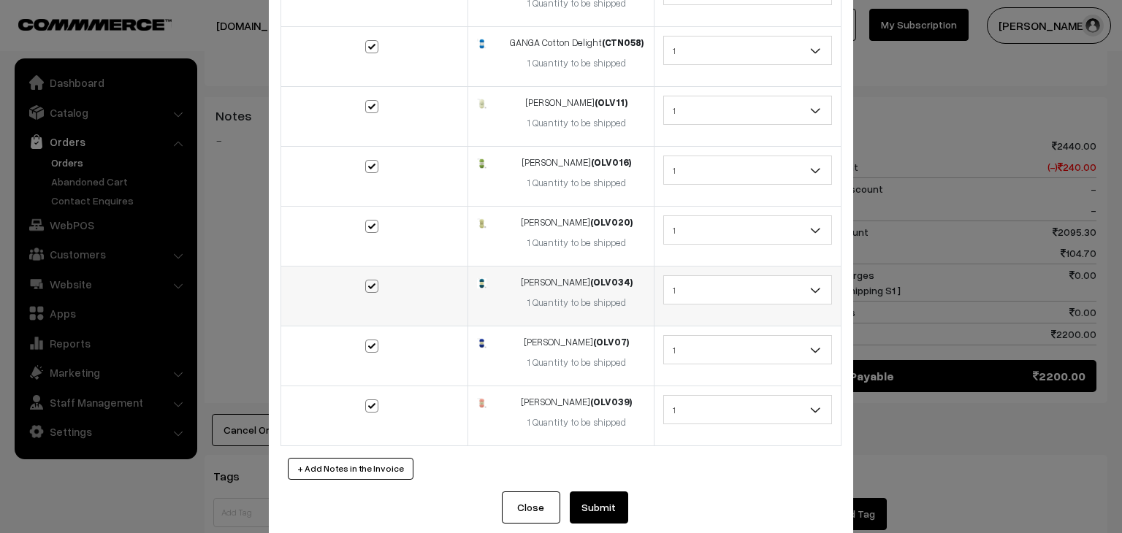
scroll to position [896, 0]
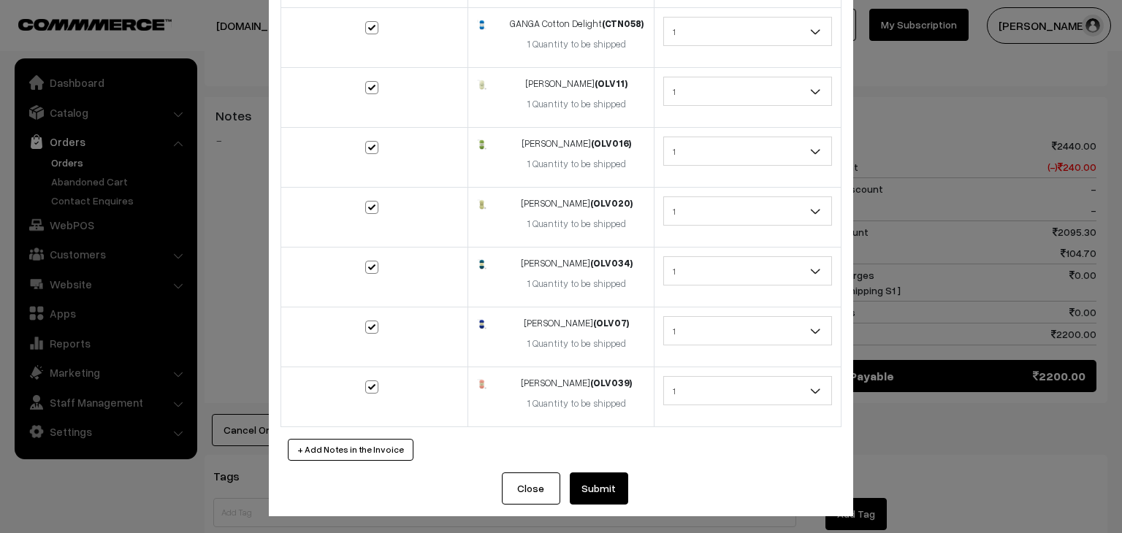
click at [599, 481] on button "Submit" at bounding box center [599, 489] width 58 height 32
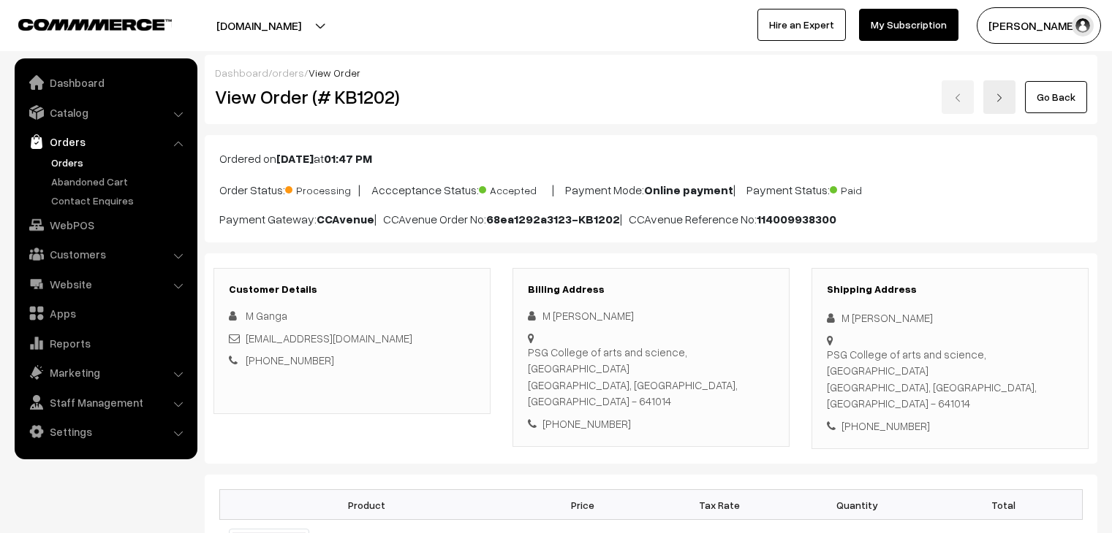
scroll to position [2461, 0]
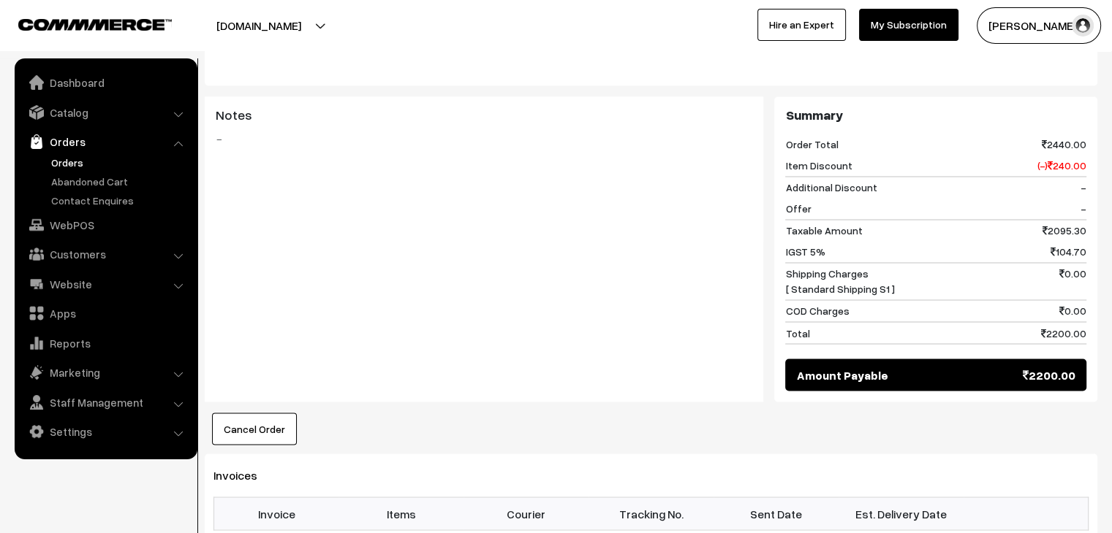
click at [85, 159] on link "Orders" at bounding box center [120, 162] width 145 height 15
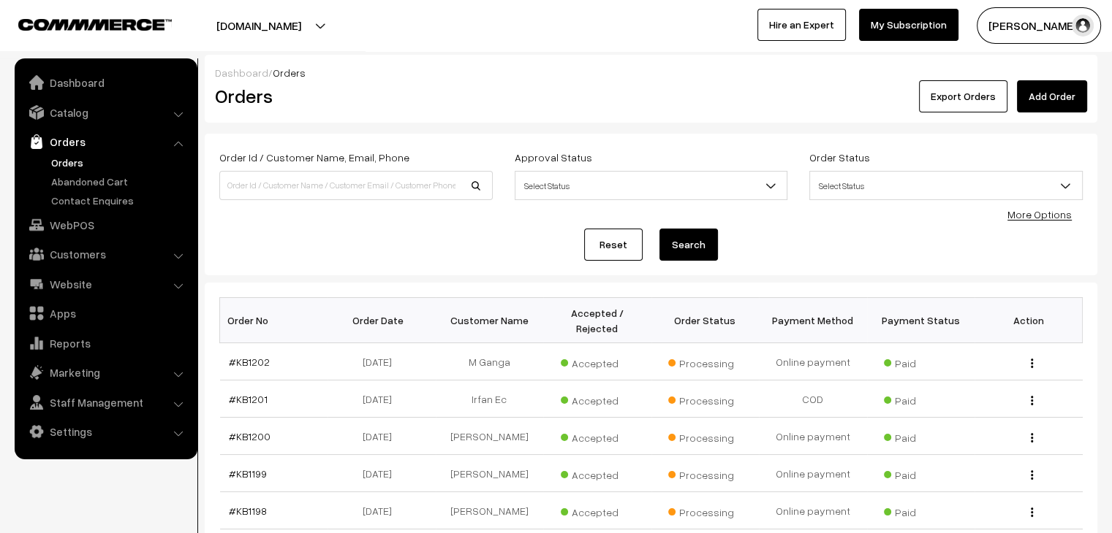
click at [83, 157] on link "Orders" at bounding box center [120, 162] width 145 height 15
click at [100, 185] on link "Abandoned Cart" at bounding box center [120, 181] width 145 height 15
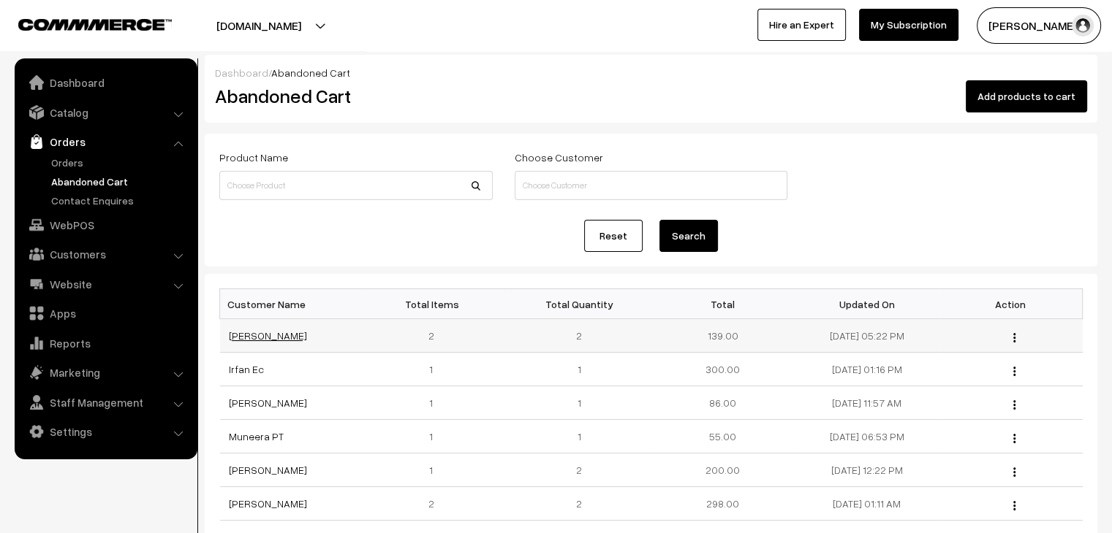
click at [266, 334] on link "[PERSON_NAME]" at bounding box center [268, 336] width 78 height 12
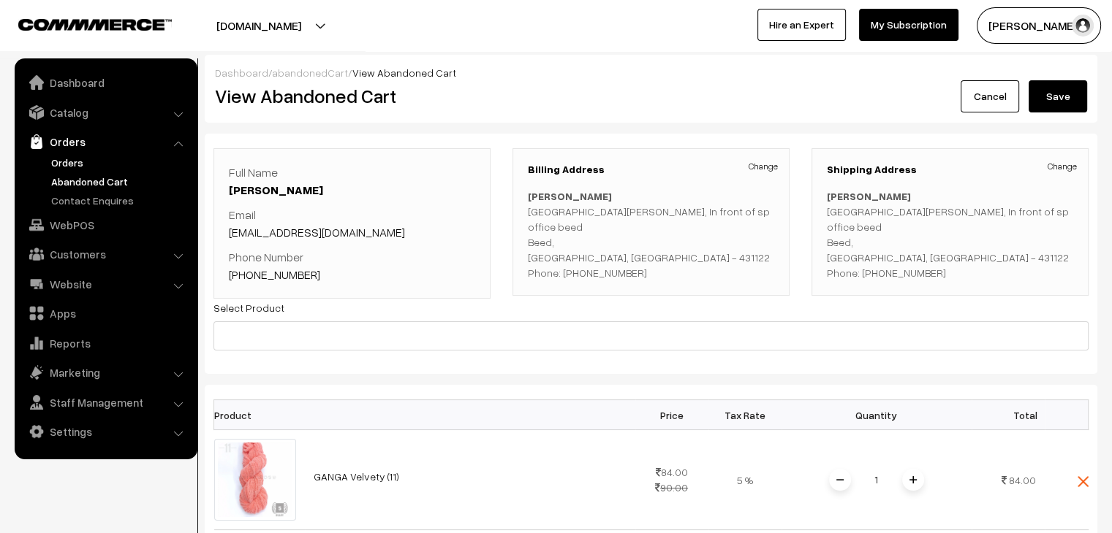
click at [87, 158] on link "Orders" at bounding box center [120, 162] width 145 height 15
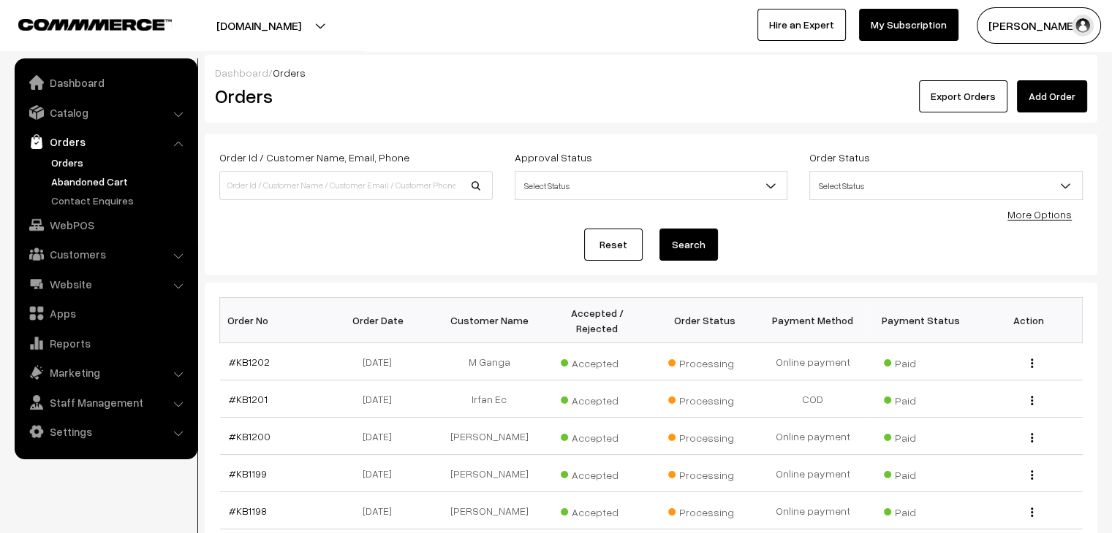
click at [70, 188] on link "Abandoned Cart" at bounding box center [120, 181] width 145 height 15
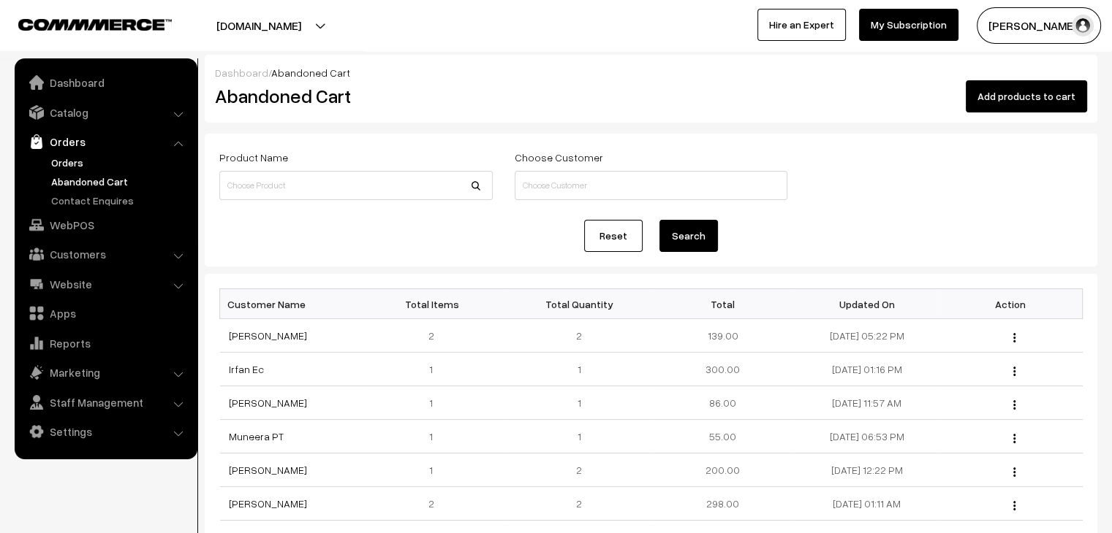
click at [72, 164] on link "Orders" at bounding box center [120, 162] width 145 height 15
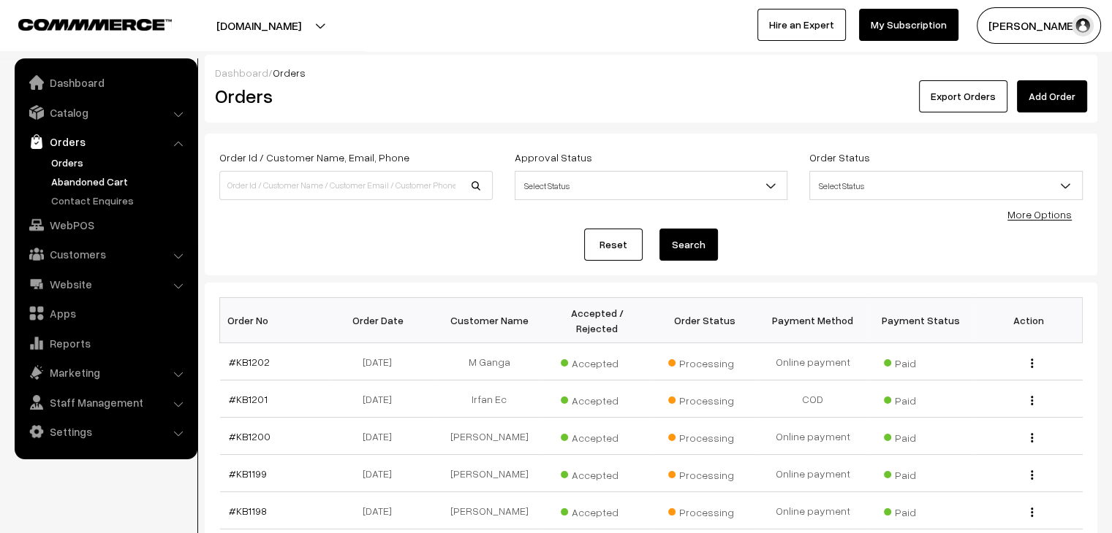
click at [61, 185] on link "Abandoned Cart" at bounding box center [120, 181] width 145 height 15
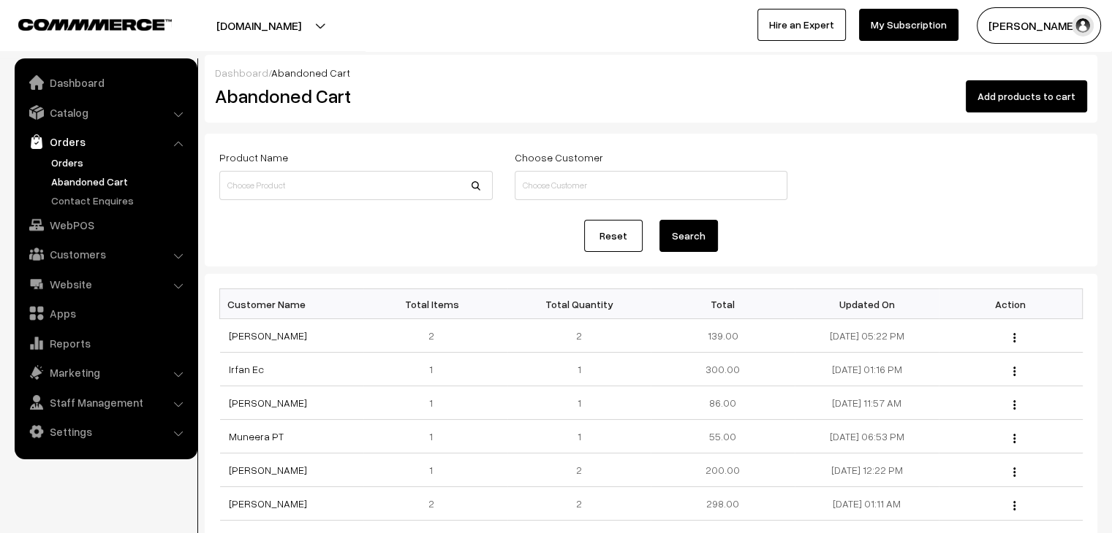
click at [106, 159] on link "Orders" at bounding box center [120, 162] width 145 height 15
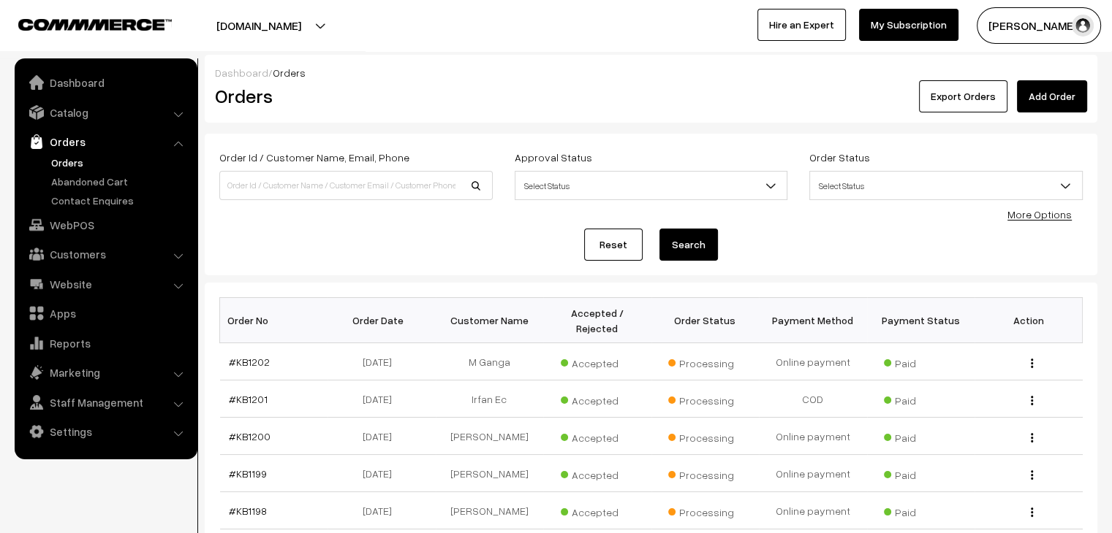
click at [60, 163] on link "Orders" at bounding box center [120, 162] width 145 height 15
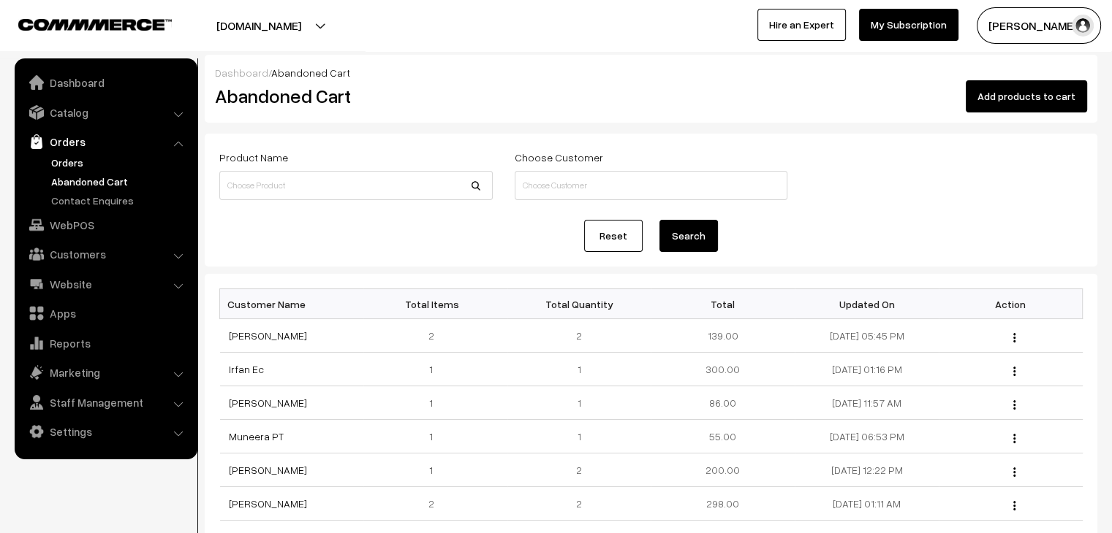
click at [67, 165] on link "Orders" at bounding box center [120, 162] width 145 height 15
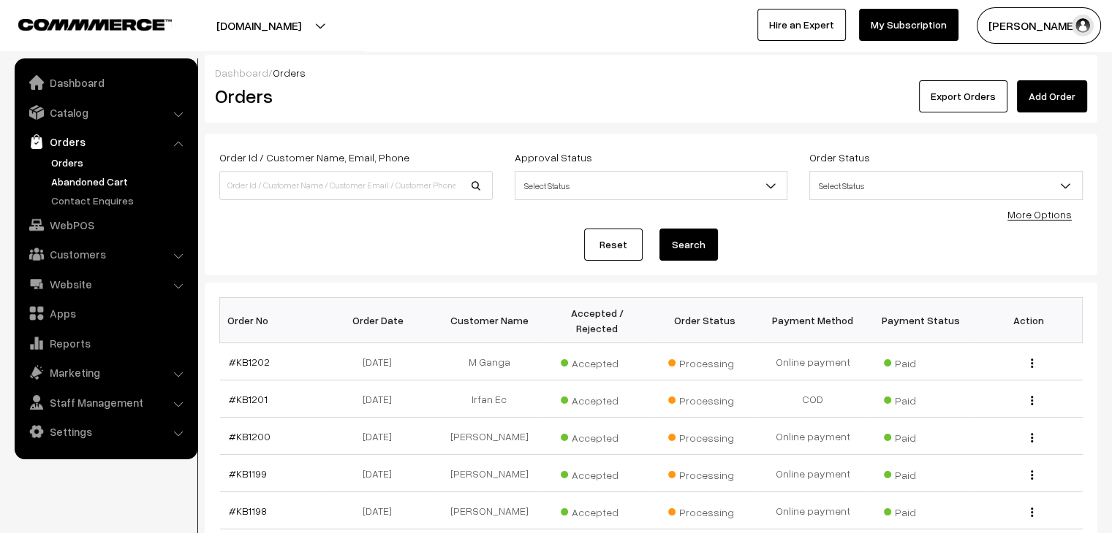
click at [115, 179] on link "Abandoned Cart" at bounding box center [120, 181] width 145 height 15
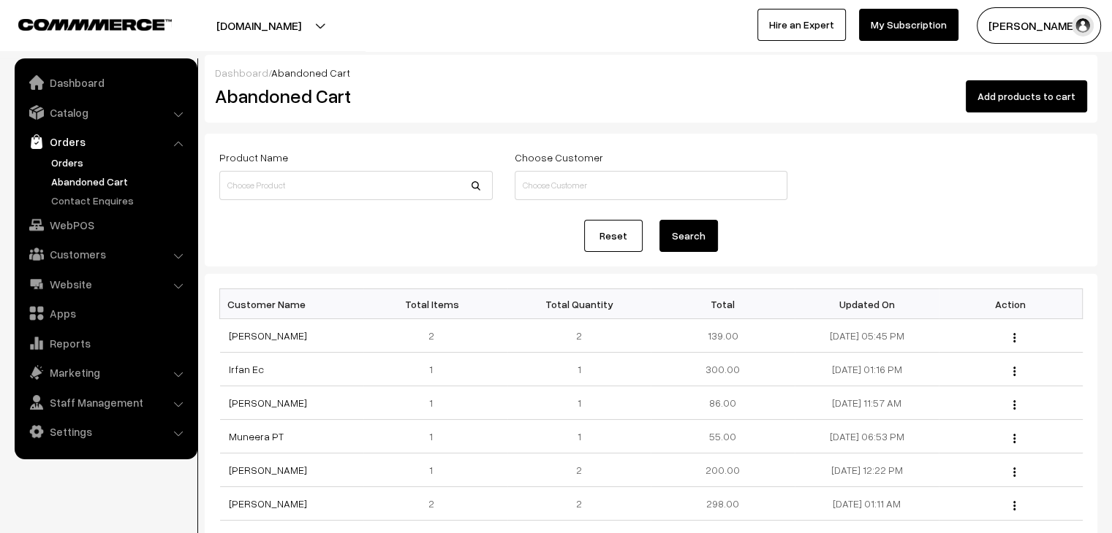
click at [73, 164] on link "Orders" at bounding box center [120, 162] width 145 height 15
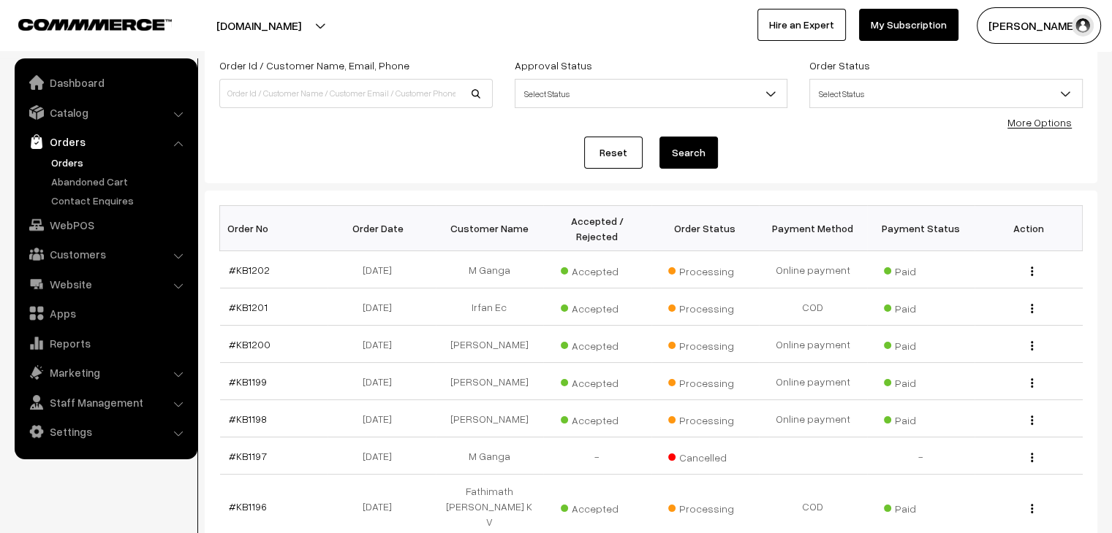
scroll to position [93, 0]
click at [105, 186] on link "Abandoned Cart" at bounding box center [120, 181] width 145 height 15
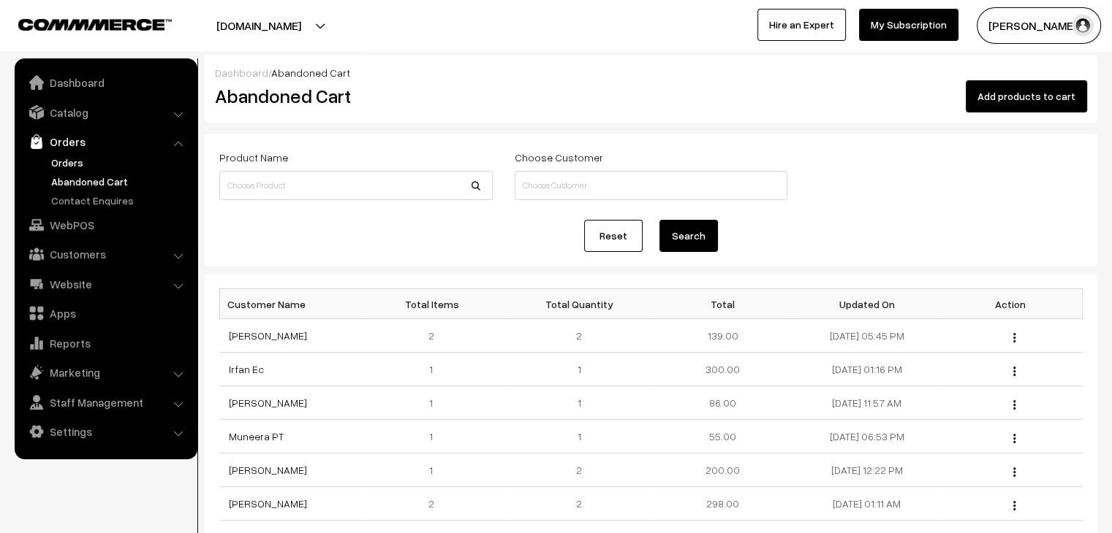
click at [67, 156] on link "Orders" at bounding box center [120, 162] width 145 height 15
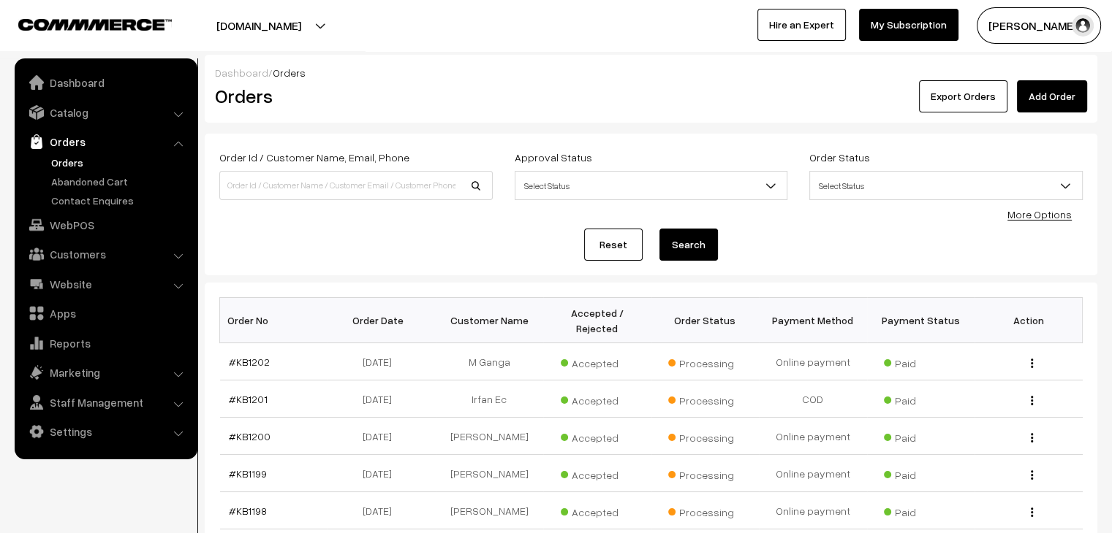
click at [67, 156] on link "Orders" at bounding box center [120, 162] width 145 height 15
click at [73, 179] on link "Abandoned Cart" at bounding box center [120, 181] width 145 height 15
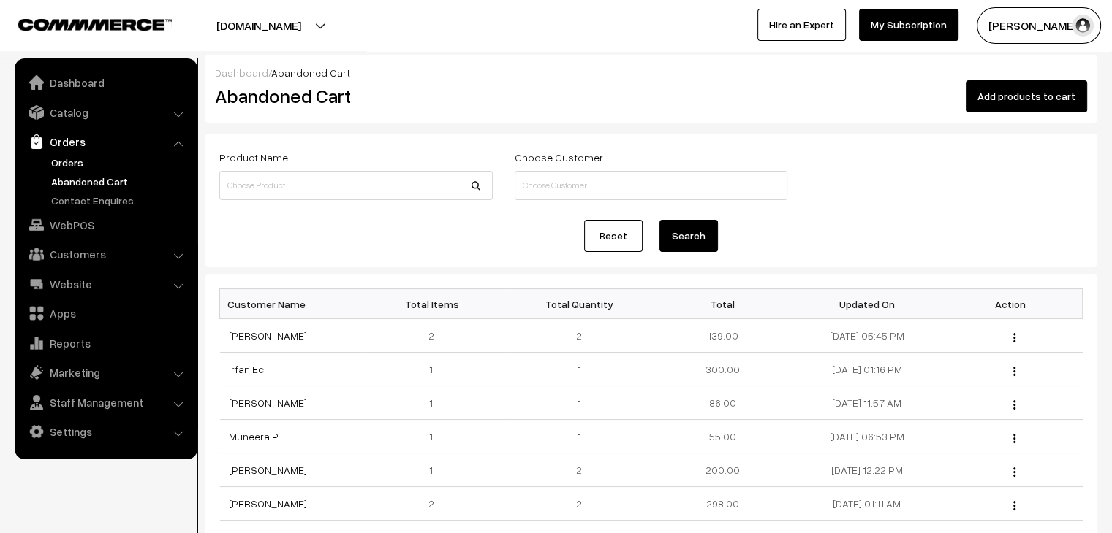
click at [58, 162] on link "Orders" at bounding box center [120, 162] width 145 height 15
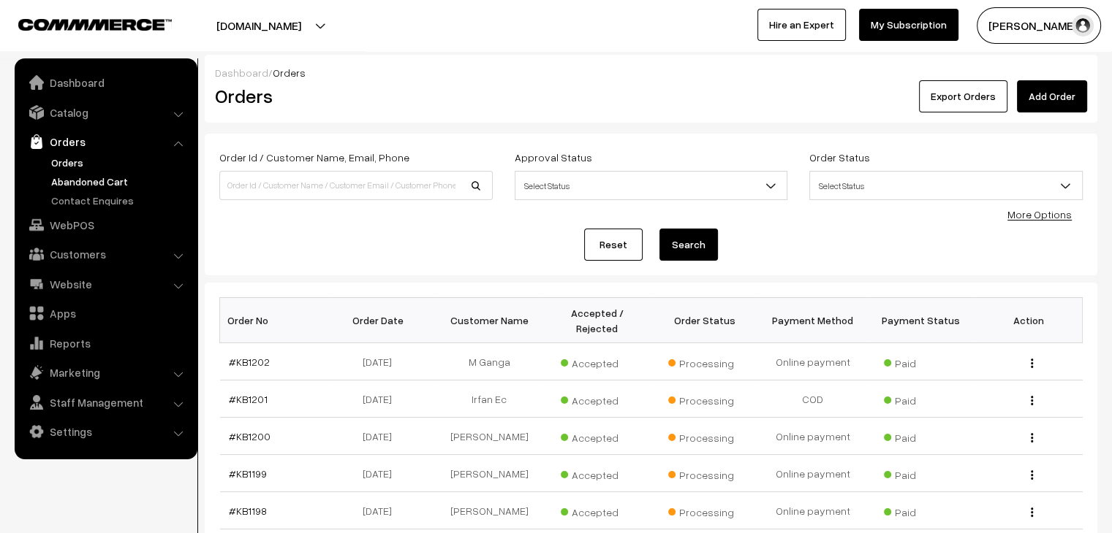
click at [114, 175] on link "Abandoned Cart" at bounding box center [120, 181] width 145 height 15
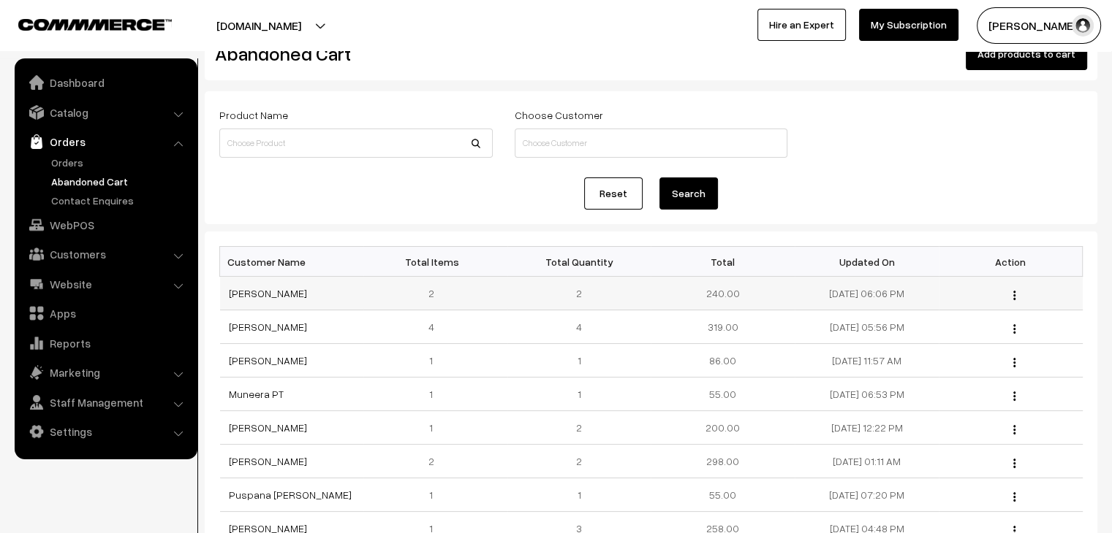
scroll to position [73, 0]
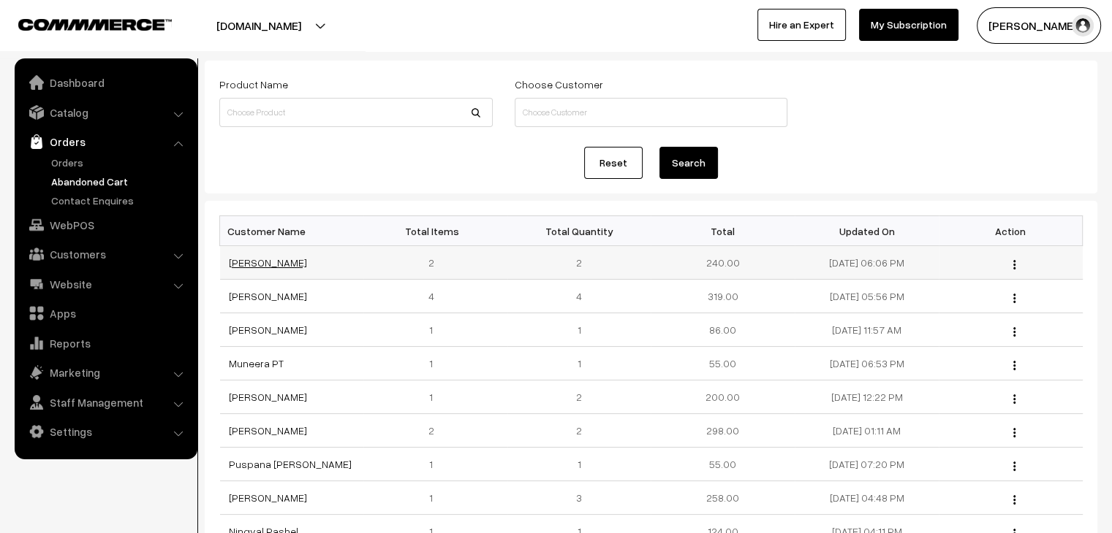
click at [267, 262] on link "[PERSON_NAME]" at bounding box center [268, 263] width 78 height 12
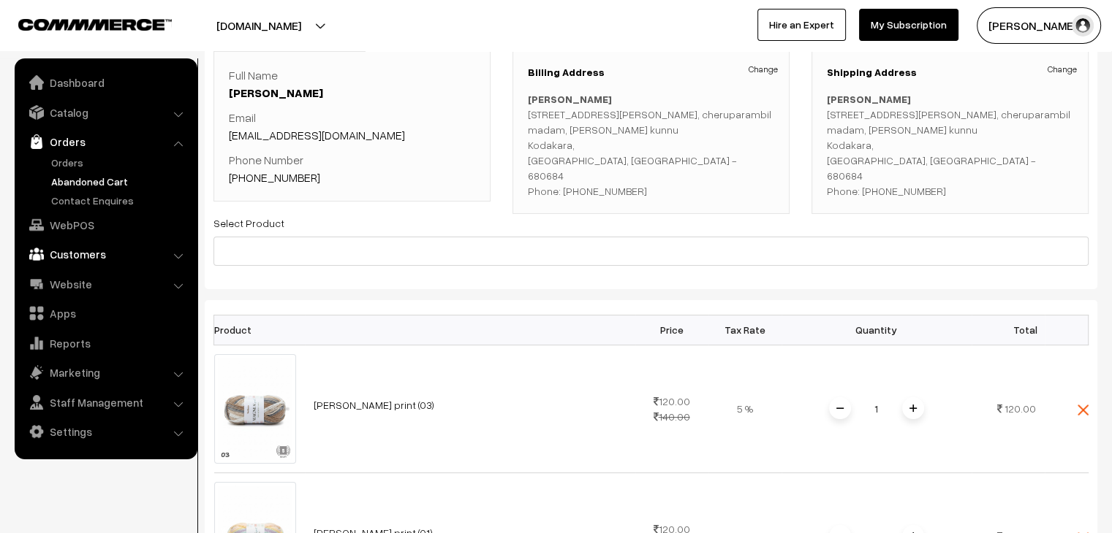
scroll to position [73, 0]
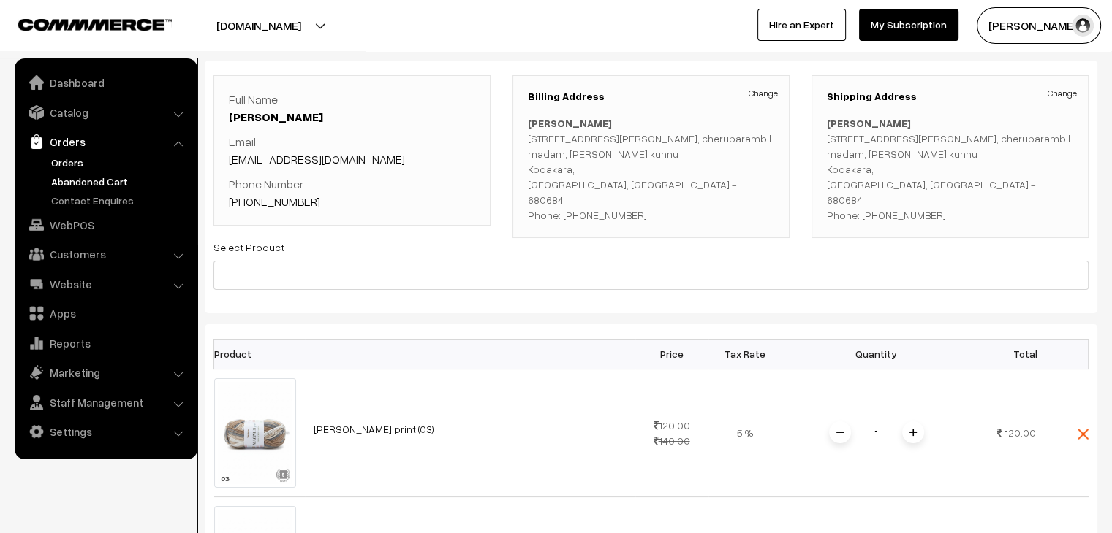
click at [58, 164] on link "Orders" at bounding box center [120, 162] width 145 height 15
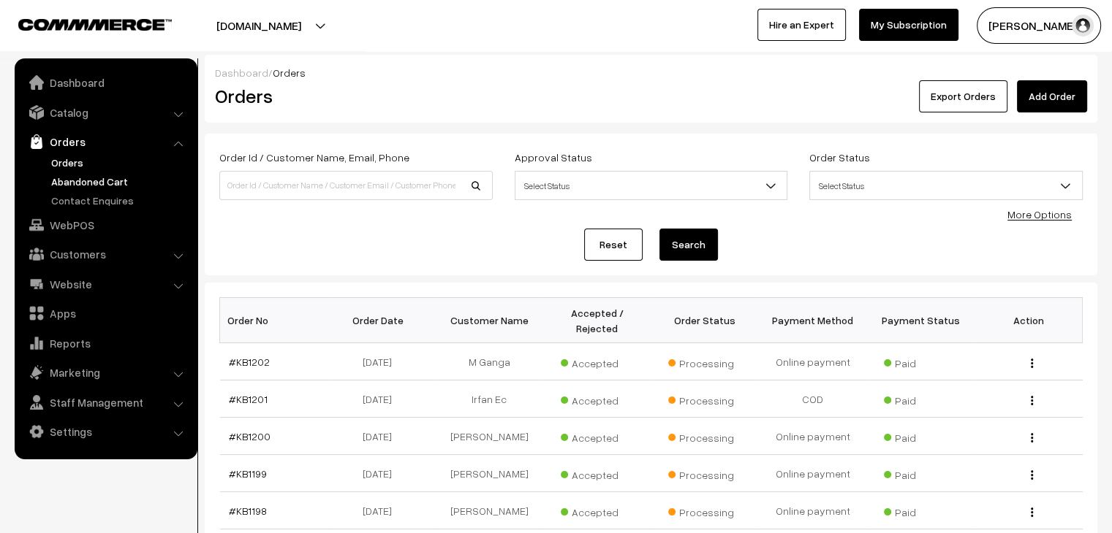
click at [128, 177] on link "Abandoned Cart" at bounding box center [120, 181] width 145 height 15
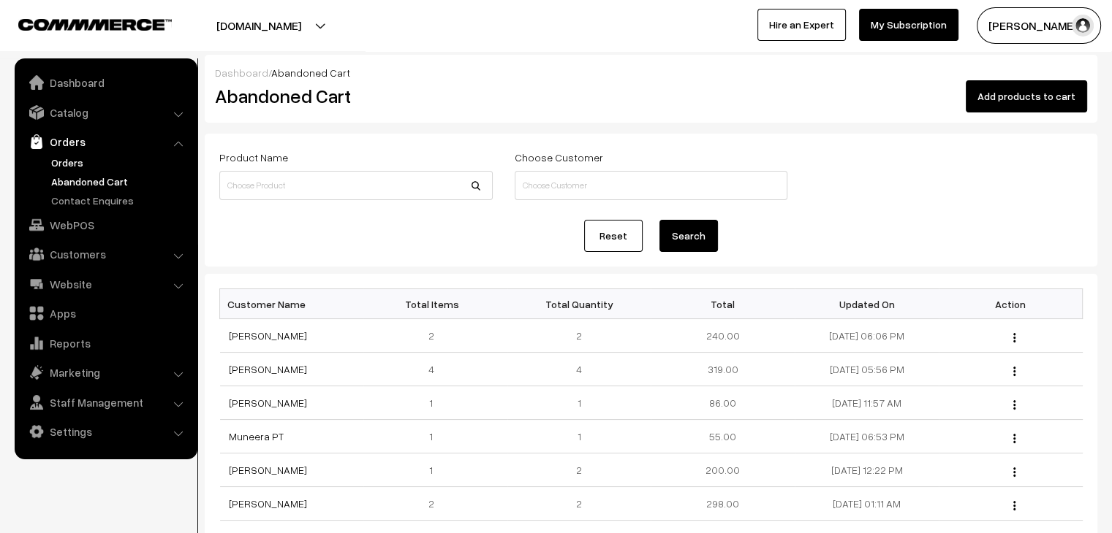
click at [65, 155] on link "Orders" at bounding box center [120, 162] width 145 height 15
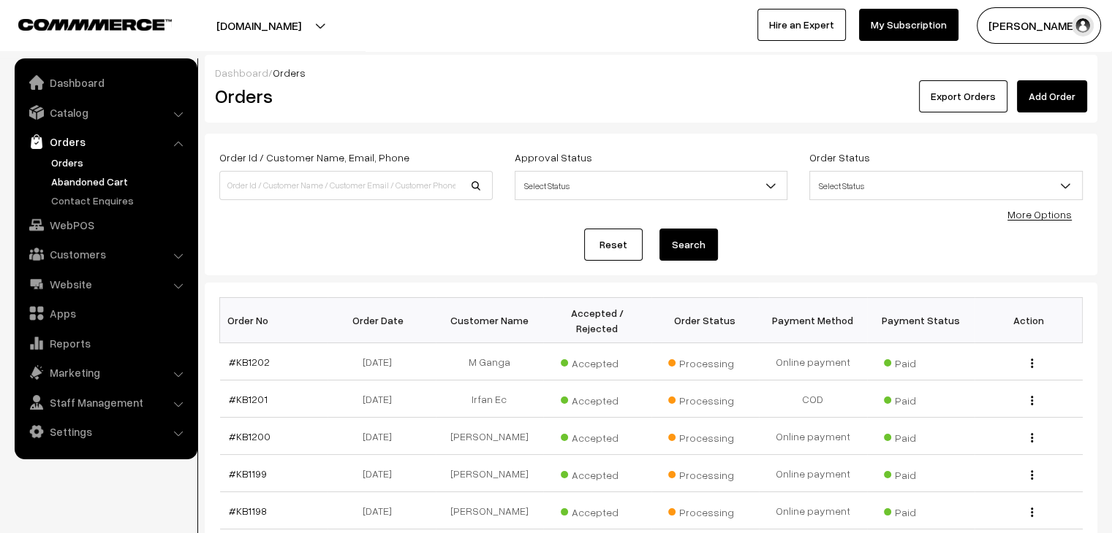
click at [103, 178] on link "Abandoned Cart" at bounding box center [120, 181] width 145 height 15
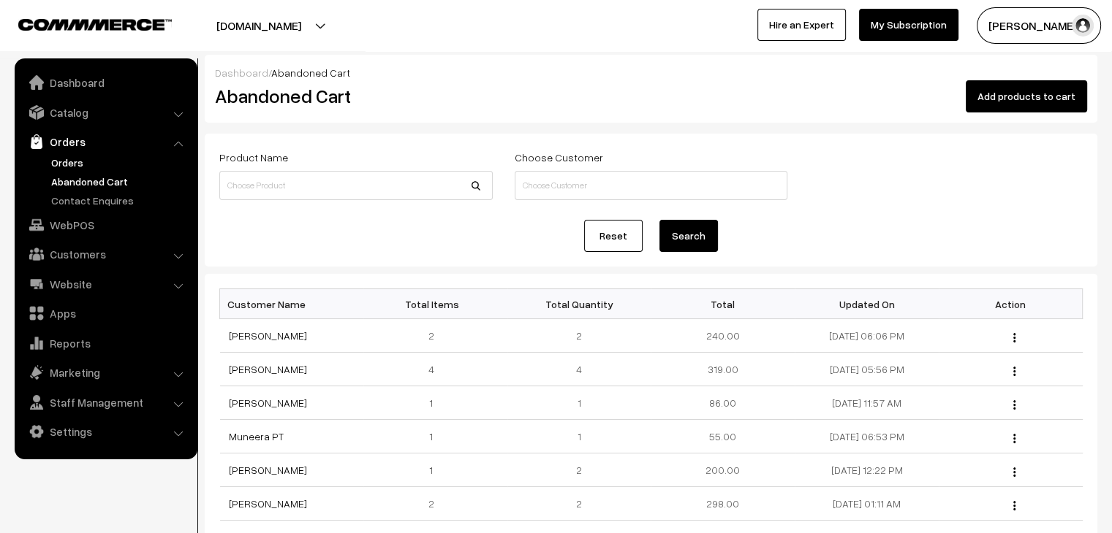
click at [72, 166] on link "Orders" at bounding box center [120, 162] width 145 height 15
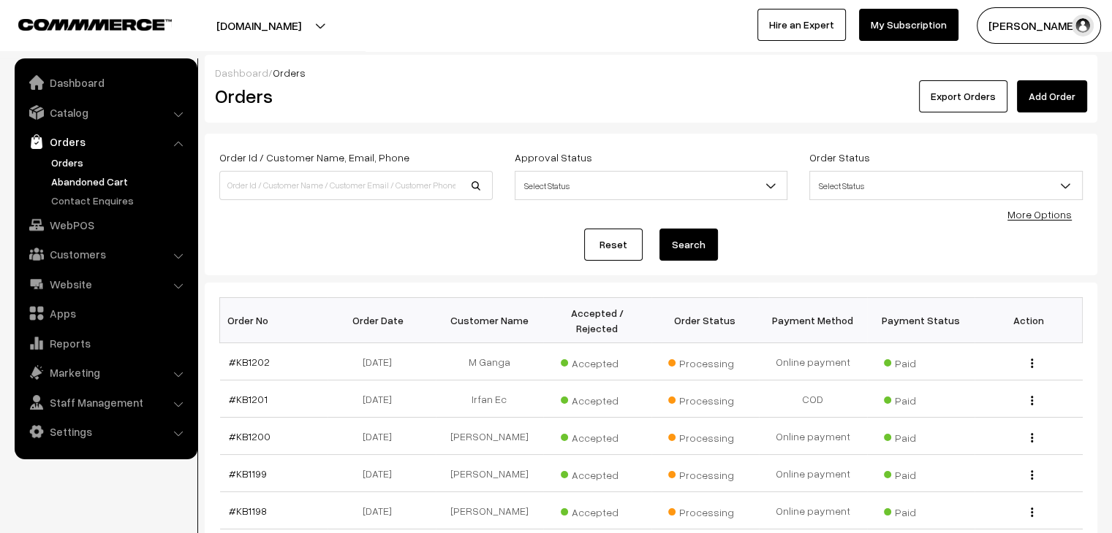
click at [83, 179] on link "Abandoned Cart" at bounding box center [120, 181] width 145 height 15
click at [69, 178] on link "Abandoned Cart" at bounding box center [120, 181] width 145 height 15
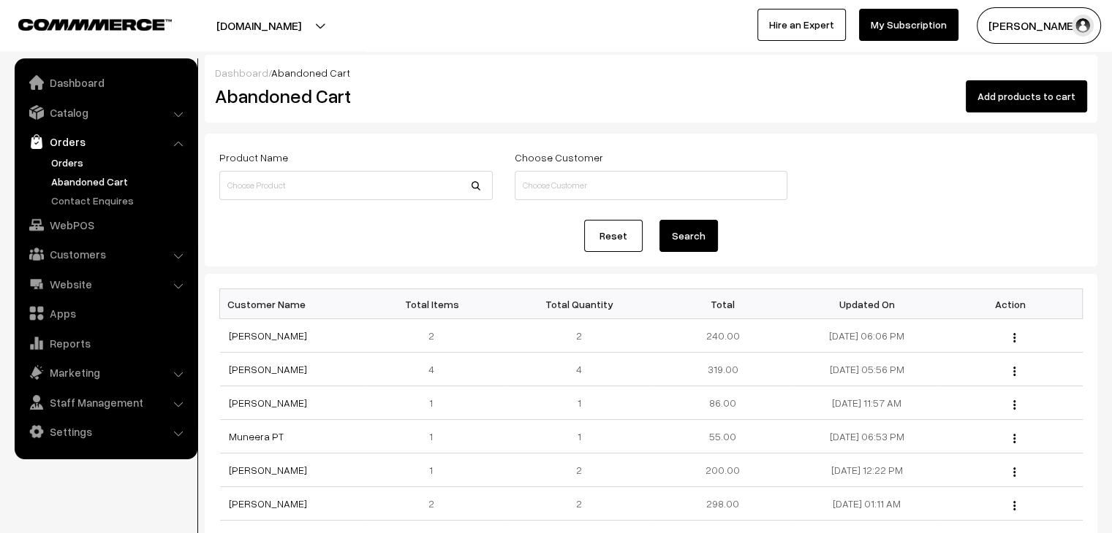
click at [51, 159] on link "Orders" at bounding box center [120, 162] width 145 height 15
